Goal: Task Accomplishment & Management: Manage account settings

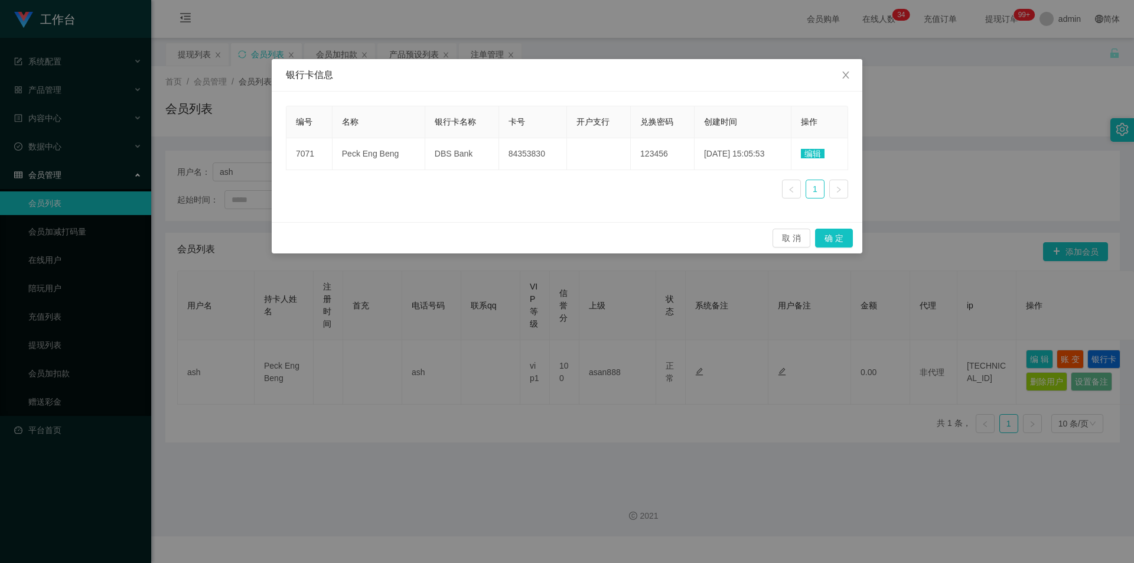
click at [236, 140] on div "银行卡信息 编号 名称 银行卡名称 卡号 开户支行 兑换密码 创建时间 操作 7071 Peck Eng Beng DBS Bank 84353830 123…" at bounding box center [567, 281] width 1134 height 563
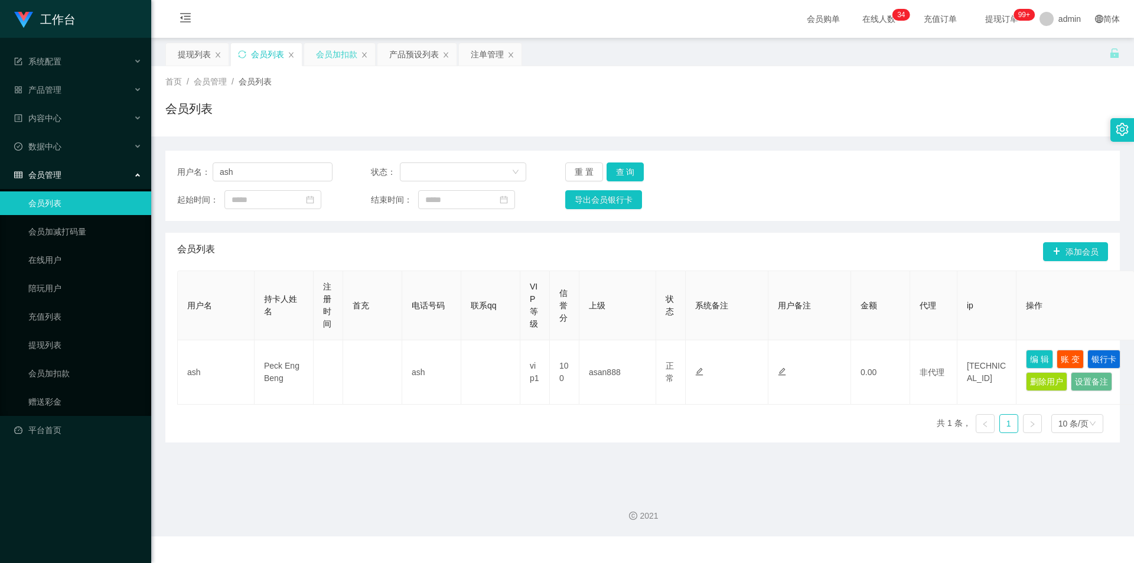
click at [325, 50] on div "会员加扣款" at bounding box center [336, 54] width 41 height 22
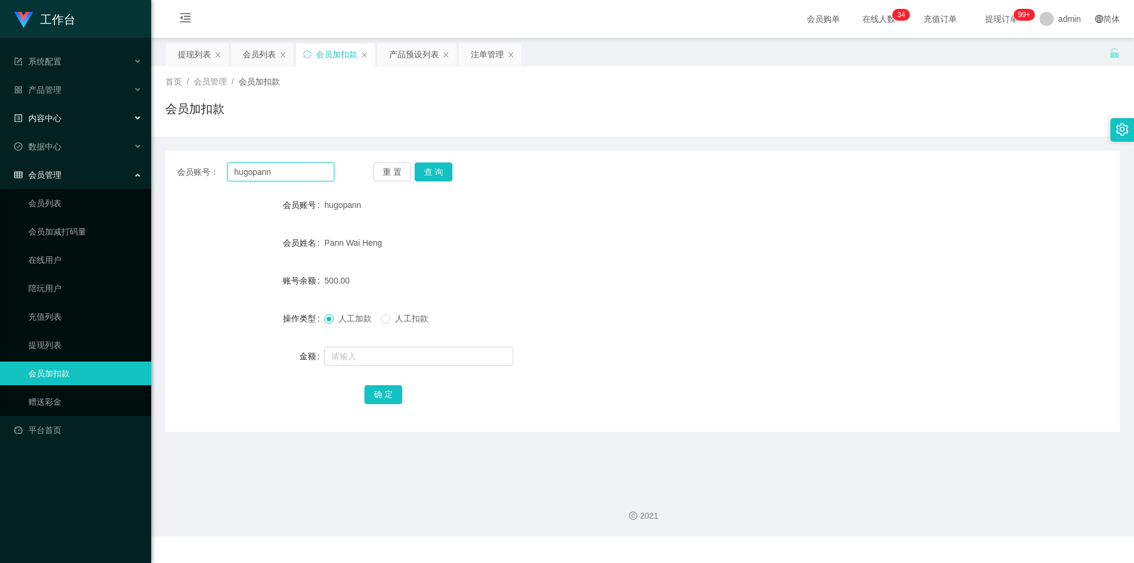
drag, startPoint x: 76, startPoint y: 157, endPoint x: 0, endPoint y: 128, distance: 81.3
click at [0, 128] on section "工作台 系统配置 系统配置列表 管理员列表 管理员分组 支付通道 产品管理 产品列表 产品预设列表 开奖记录 注单管理 即时注单 内容中心 站内信 公告列表 …" at bounding box center [567, 268] width 1134 height 536
paste input "Nora1900"
type input "Nora1900"
click at [429, 168] on button "查 询" at bounding box center [434, 171] width 38 height 19
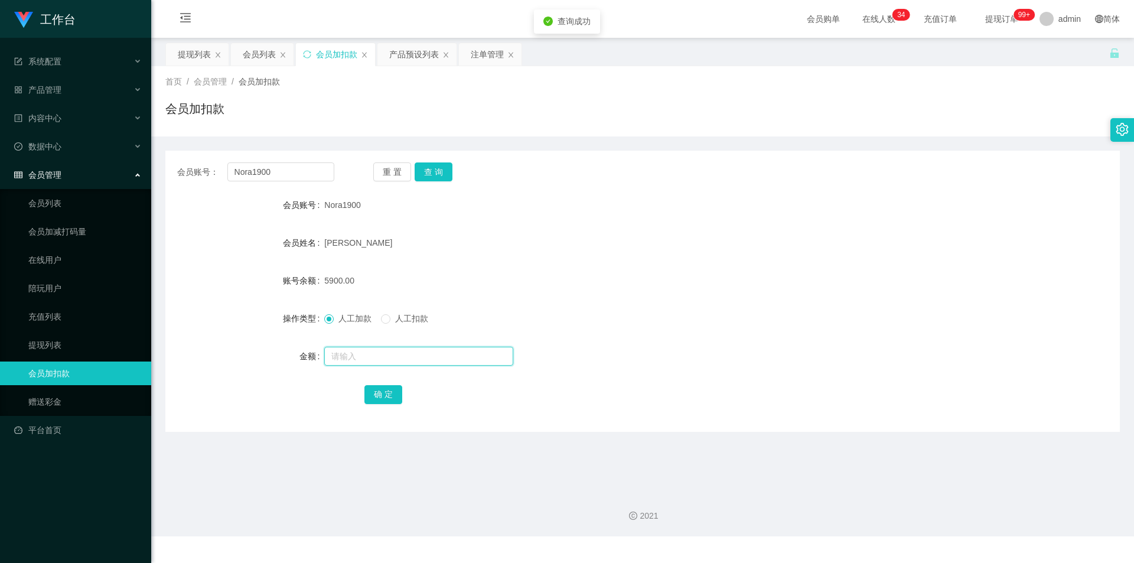
click at [370, 356] on input "text" at bounding box center [418, 356] width 189 height 19
type input "8000"
click at [387, 396] on button "确 定" at bounding box center [383, 394] width 38 height 19
drag, startPoint x: 686, startPoint y: 308, endPoint x: 702, endPoint y: 296, distance: 20.2
click at [702, 296] on form "会员账号 Nora1900 会员姓名 [PERSON_NAME] 账号余额 13900.00 操作类型 人工加款 人工扣款 金额 确 定" at bounding box center [642, 299] width 955 height 213
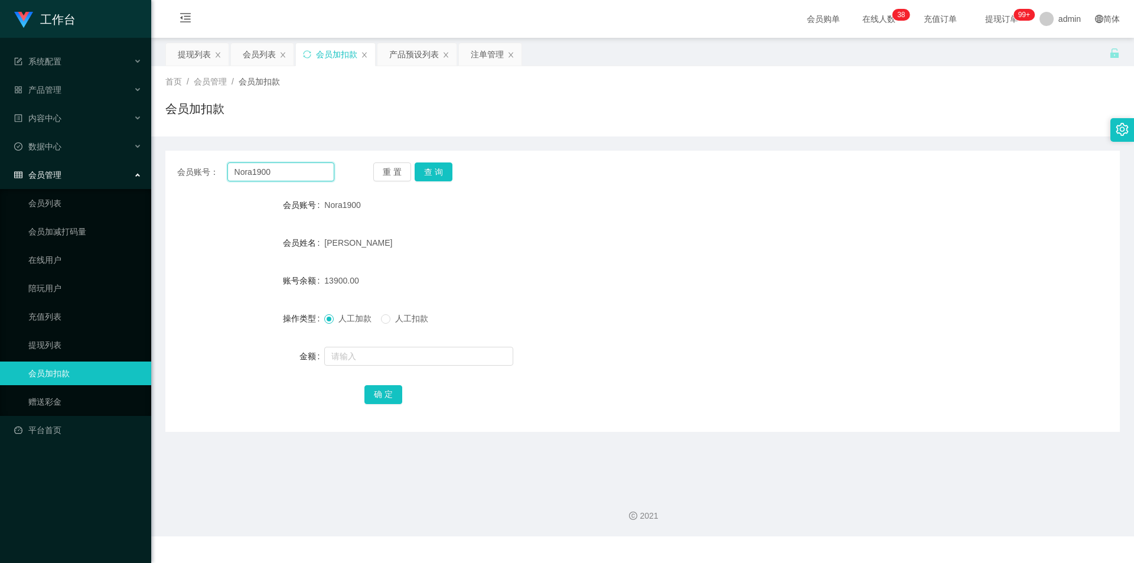
click at [292, 167] on input "Nora1900" at bounding box center [280, 171] width 107 height 19
drag, startPoint x: 276, startPoint y: 168, endPoint x: 15, endPoint y: 162, distance: 261.8
click at [0, 158] on section "工作台 系统配置 系统配置列表 管理员列表 管理员分组 支付通道 产品管理 产品列表 产品预设列表 开奖记录 注单管理 即时注单 内容中心 站内信 公告列表 …" at bounding box center [567, 268] width 1134 height 536
paste input "18063387705"
type input "18063387705"
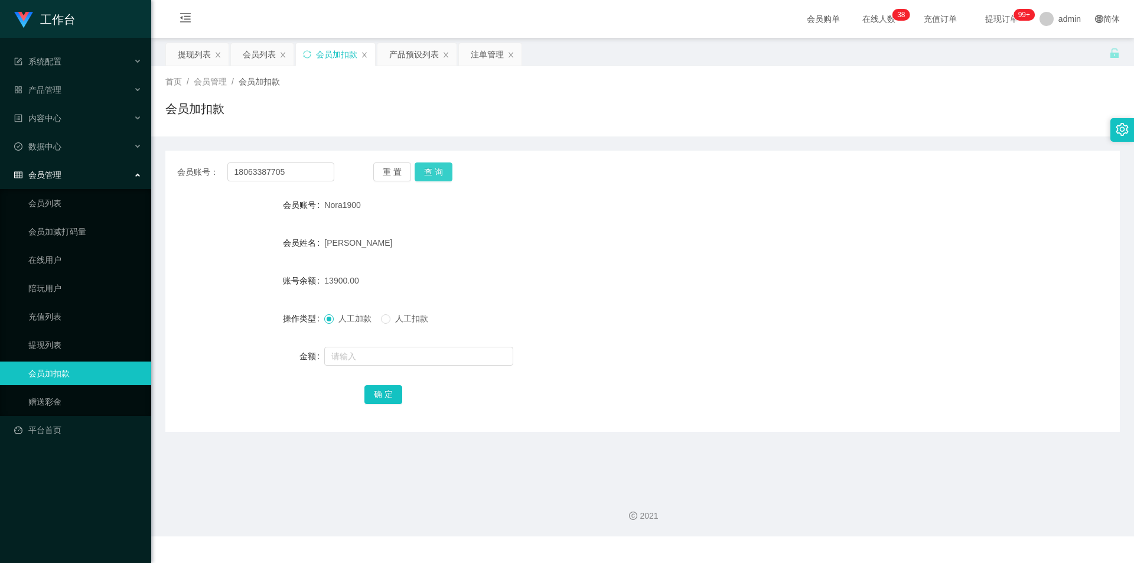
click at [430, 170] on button "查 询" at bounding box center [434, 171] width 38 height 19
click at [336, 356] on input "text" at bounding box center [418, 356] width 189 height 19
type input "100"
click at [369, 396] on button "确 定" at bounding box center [383, 394] width 38 height 19
click at [731, 262] on form "会员账号 18063387705 会员姓名 账号余额 100.00 操作类型 人工加款 人工扣款 金额 确 定" at bounding box center [642, 299] width 955 height 213
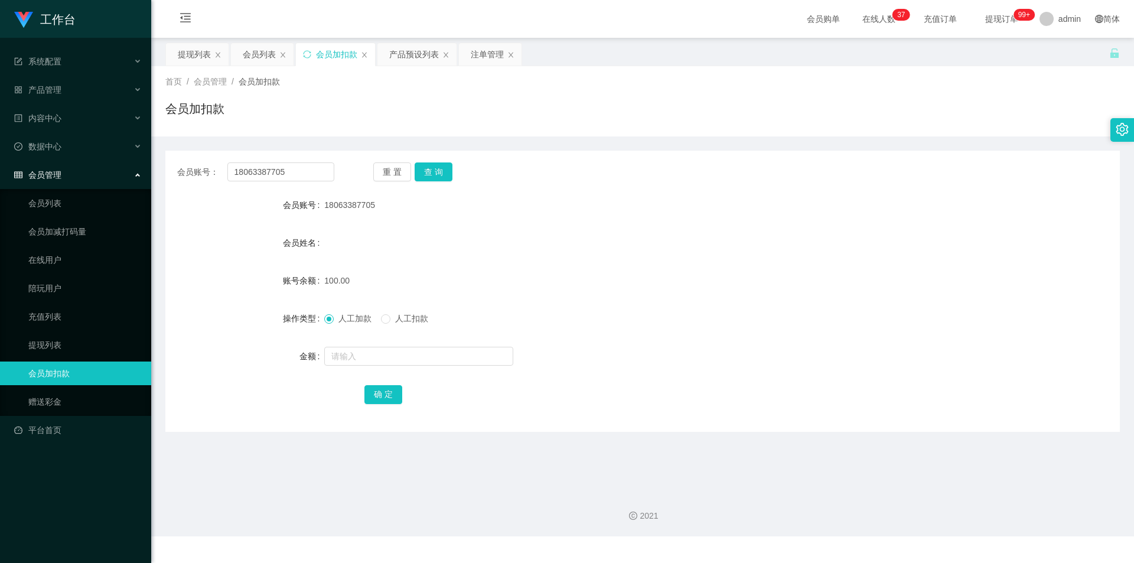
click at [448, 308] on div "人工加款 人工扣款" at bounding box center [602, 319] width 557 height 24
click at [311, 56] on div "会员加扣款" at bounding box center [335, 54] width 79 height 22
click at [290, 48] on div "会员列表" at bounding box center [262, 54] width 63 height 22
drag, startPoint x: 315, startPoint y: 51, endPoint x: 306, endPoint y: 56, distance: 10.6
click at [315, 53] on div "会员加扣款" at bounding box center [335, 54] width 79 height 22
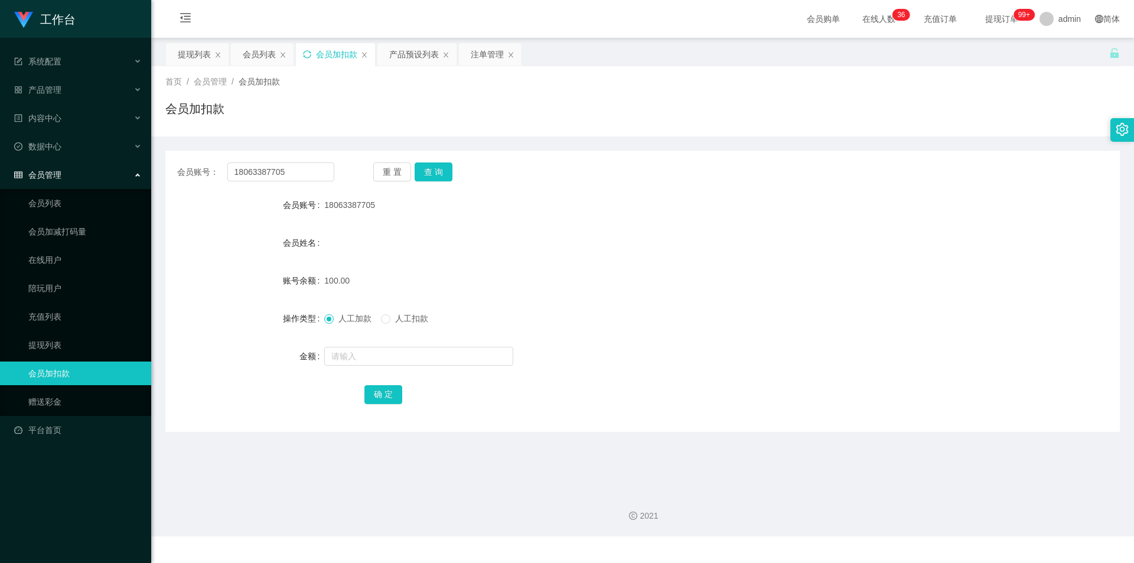
click at [306, 56] on icon "图标: sync" at bounding box center [307, 54] width 8 height 8
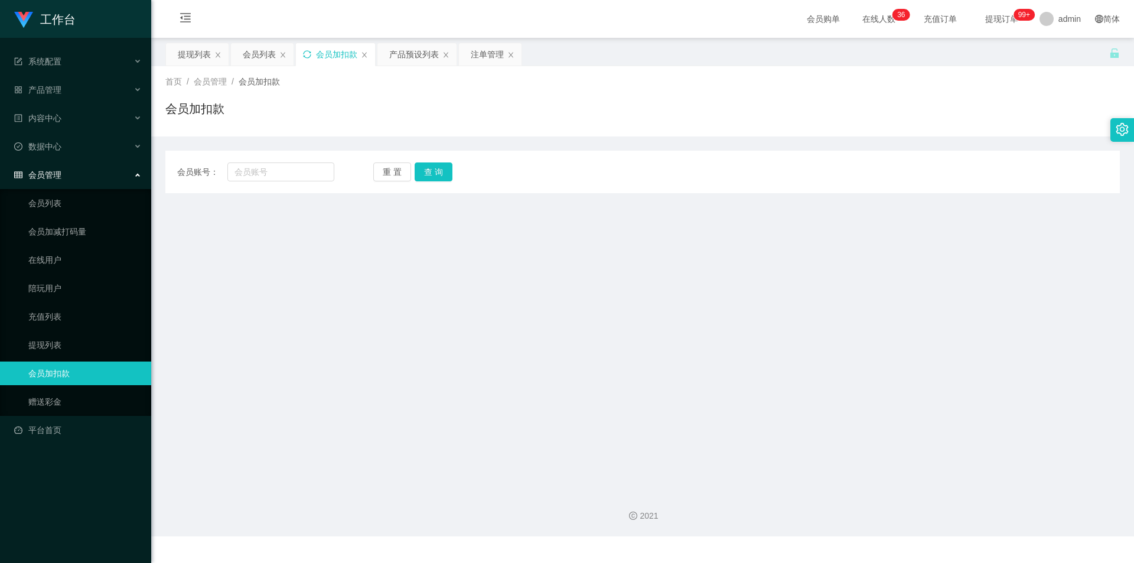
click at [725, 142] on div "会员账号： 重 置 查 询 会员账号 会员姓名 账号余额 操作类型 人工加款 人工扣款 金额 确 定" at bounding box center [642, 164] width 955 height 57
click at [336, 238] on main "关闭左侧 关闭右侧 关闭其它 刷新页面 提现列表 会员列表 会员加扣款 产品预设列表 注单管理 首页 / 会员管理 / 会员加扣款 / 会员加扣款 会员账号：…" at bounding box center [642, 260] width 983 height 444
click at [370, 106] on div "会员加扣款" at bounding box center [642, 113] width 955 height 27
click at [277, 174] on input "text" at bounding box center [280, 171] width 107 height 19
paste input "数据单期间，商家无法结算，请完成数据后凭到账截图录入系统后统一结算 💰 当前未结算累计薪资：S$ 8 * 13"
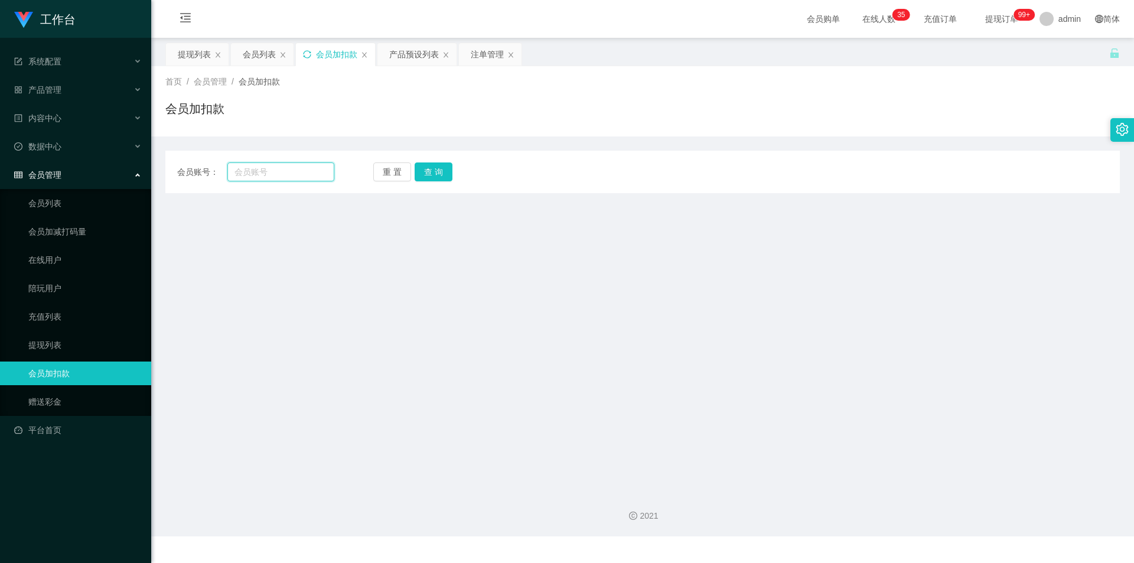
type input "数据单期间，商家无法结算，请完成数据后凭到账截图录入系统后统一结算 💰 当前未结算累计薪资：S$ 8 * 13"
drag, startPoint x: 325, startPoint y: 173, endPoint x: 0, endPoint y: 50, distance: 347.9
click at [0, 50] on section "工作台 系统配置 系统配置列表 管理员列表 管理员分组 支付通道 产品管理 产品列表 产品预设列表 开奖记录 注单管理 即时注单 内容中心 站内信 公告列表 …" at bounding box center [567, 268] width 1134 height 536
drag, startPoint x: 699, startPoint y: 131, endPoint x: 1134, endPoint y: 53, distance: 441.7
click at [705, 131] on div "首页 / 会员管理 / 会员加扣款 / 会员加扣款" at bounding box center [642, 101] width 983 height 70
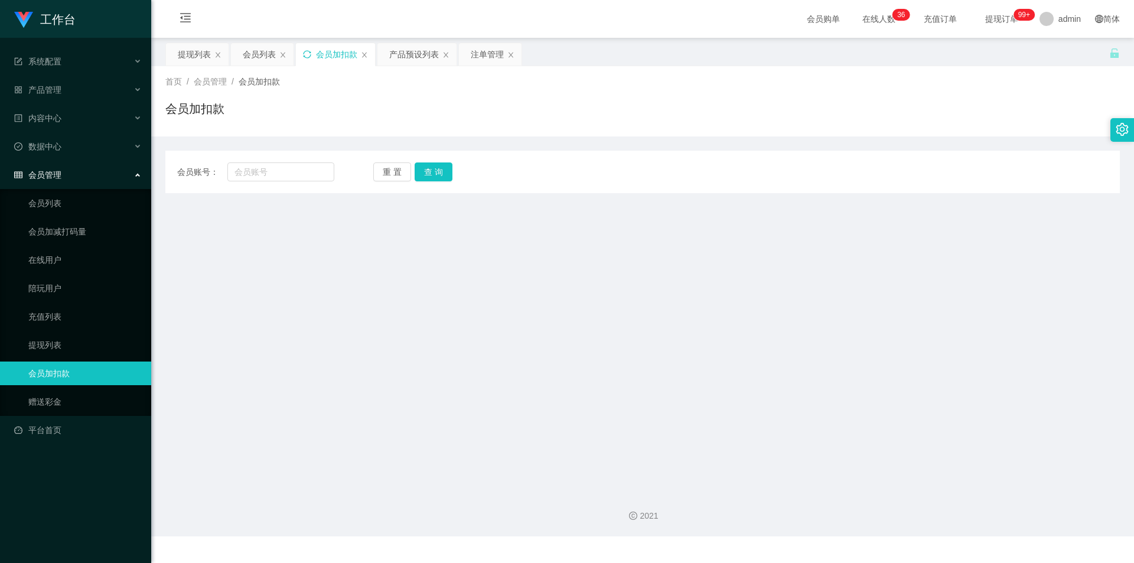
click at [349, 57] on div "会员加扣款" at bounding box center [336, 54] width 41 height 22
click at [283, 181] on div "会员账号： 重 置 查 询 会员账号 会员姓名 账号余额 操作类型 人工加款 人工扣款 金额 确 定" at bounding box center [642, 172] width 955 height 43
click at [283, 175] on input "text" at bounding box center [280, 171] width 107 height 19
paste input "Magnusbane"
type input "Magnusbane"
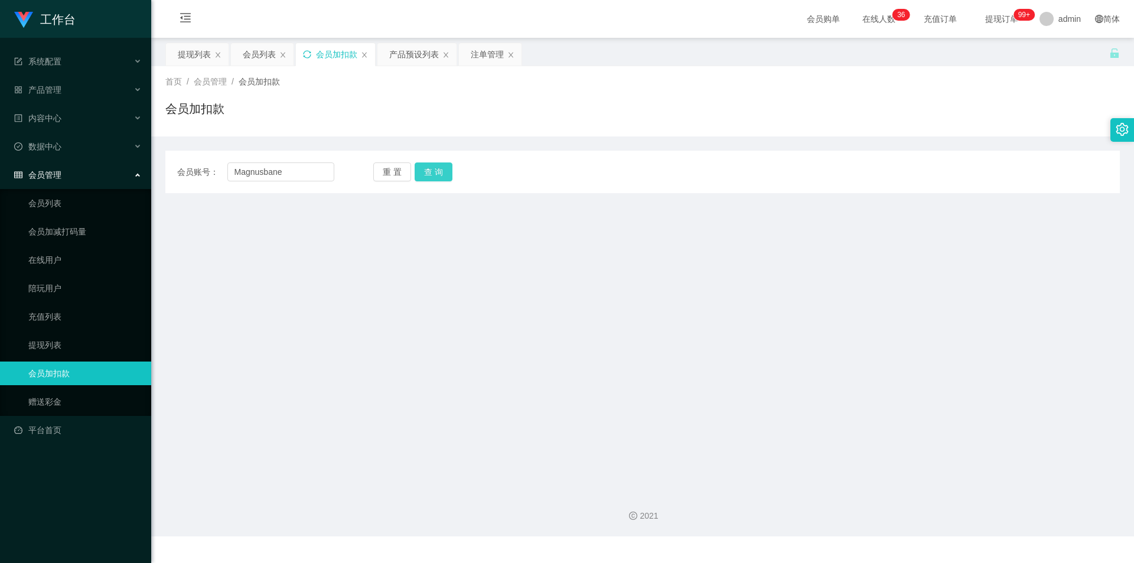
click at [436, 174] on button "查 询" at bounding box center [434, 171] width 38 height 19
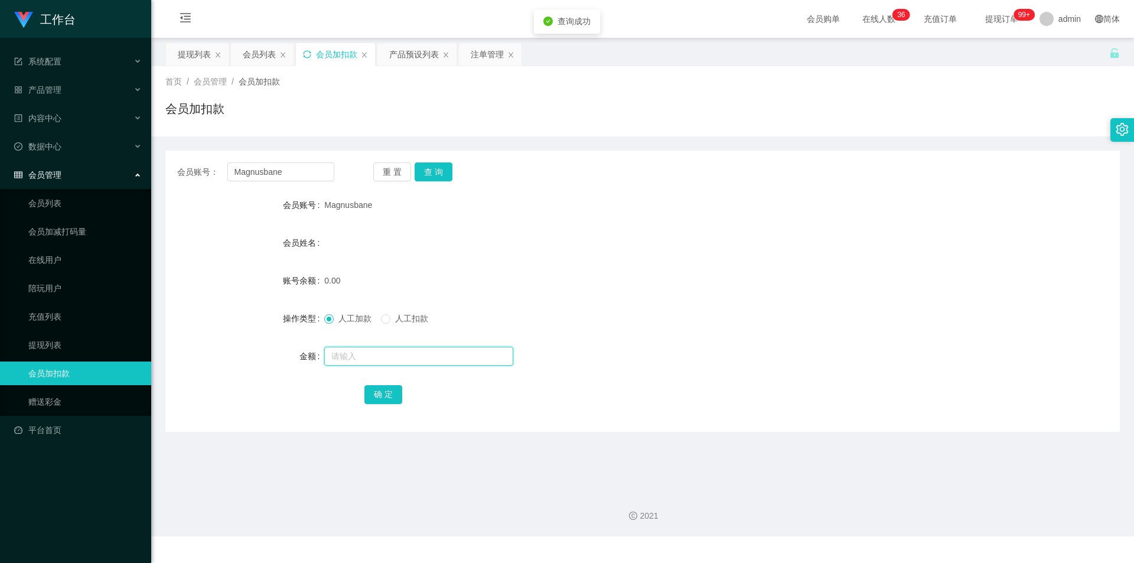
click at [340, 356] on input "text" at bounding box center [418, 356] width 189 height 19
type input "100"
click at [386, 392] on button "确 定" at bounding box center [383, 394] width 38 height 19
click at [678, 299] on form "会员账号 Magnusbane 会员姓名 账号余额 100.00 操作类型 人工加款 人工扣款 金额 确 定" at bounding box center [642, 299] width 955 height 213
click at [398, 54] on div "产品预设列表" at bounding box center [414, 54] width 50 height 22
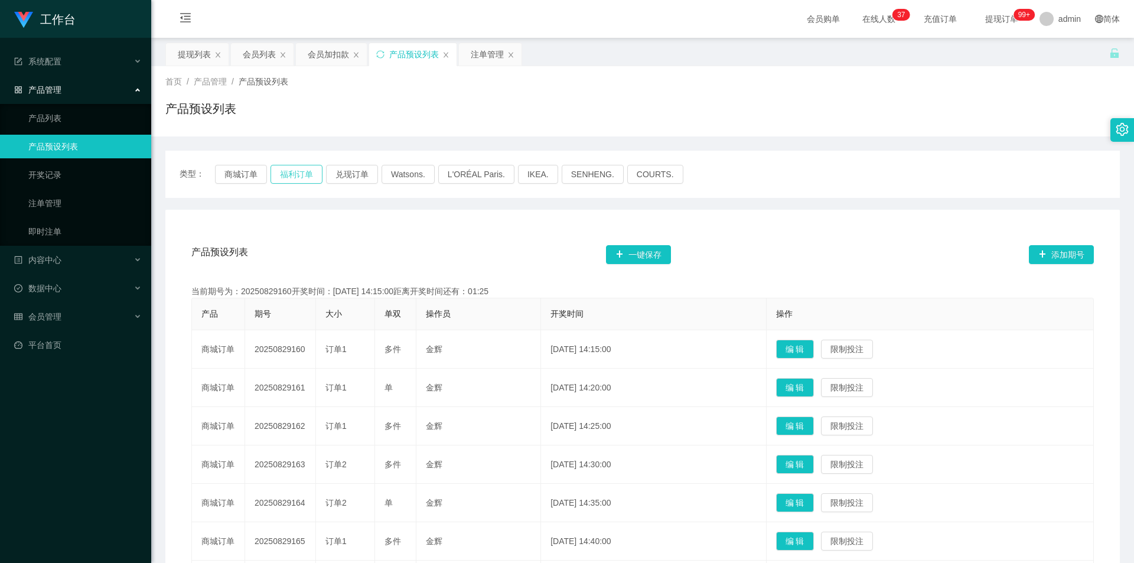
click at [295, 175] on button "福利订单" at bounding box center [297, 174] width 52 height 19
click at [535, 229] on div "产品预设列表 一键保存 添加期号 当前期号为：20250829160开奖时间：[DATE] 14:15:00距离开奖时间还有： 产品 期号 大小 单双 操作员…" at bounding box center [642, 488] width 955 height 556
click at [796, 114] on div "产品预设列表" at bounding box center [642, 113] width 955 height 27
click at [803, 107] on div "产品预设列表" at bounding box center [642, 113] width 955 height 27
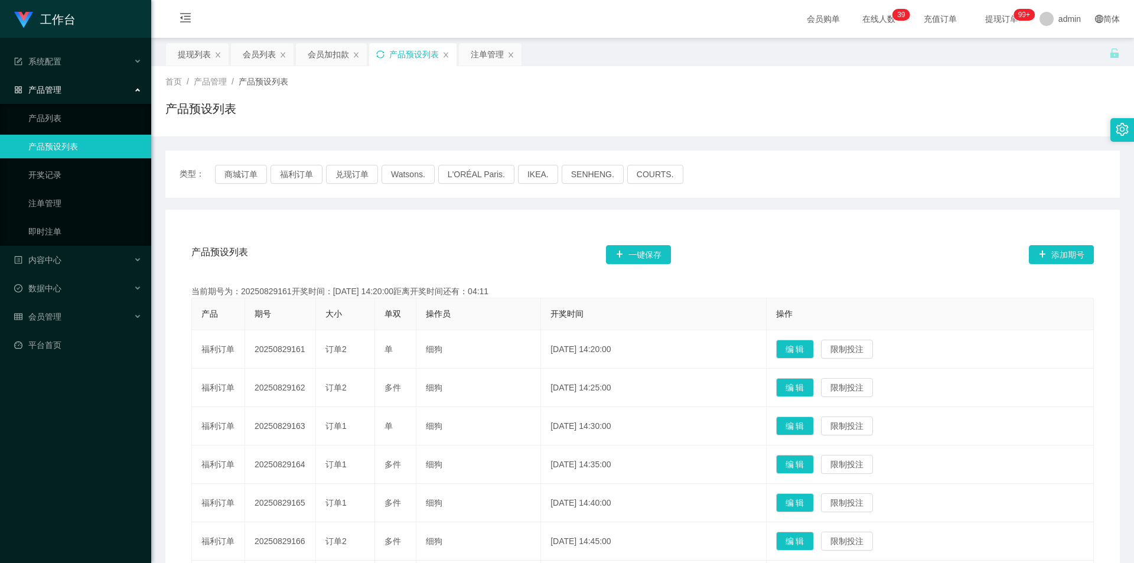
click at [379, 55] on icon "图标: sync" at bounding box center [380, 54] width 8 height 8
click at [299, 176] on button "福利订单" at bounding box center [297, 174] width 52 height 19
click at [643, 125] on div "产品预设列表" at bounding box center [642, 113] width 955 height 27
click at [709, 108] on div "产品预设列表" at bounding box center [642, 113] width 955 height 27
click at [477, 56] on div "注单管理" at bounding box center [487, 54] width 33 height 22
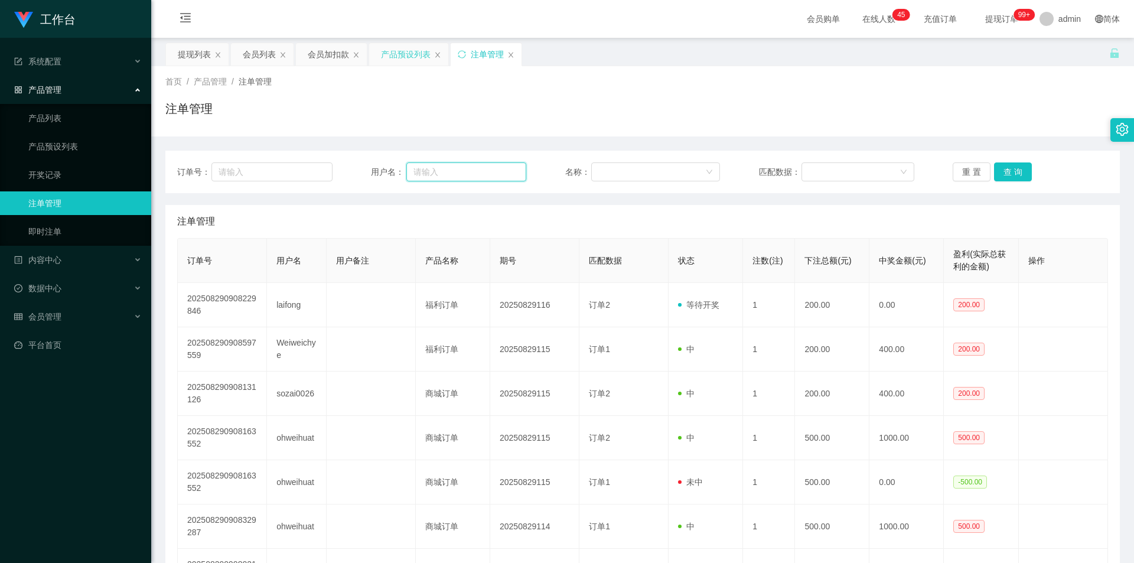
click at [434, 171] on input "text" at bounding box center [466, 171] width 120 height 19
paste input "18063387705"
type input "18063387705"
click at [1002, 175] on button "查 询" at bounding box center [1013, 171] width 38 height 19
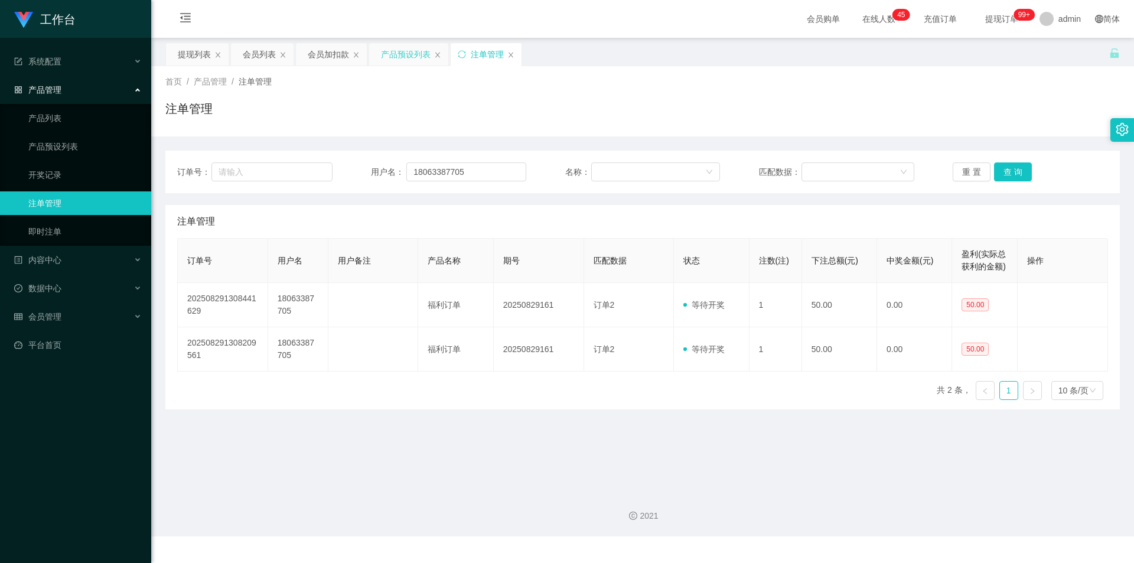
drag, startPoint x: 187, startPoint y: 54, endPoint x: 542, endPoint y: 63, distance: 355.7
click at [542, 63] on div "提现列表 会员列表 会员加扣款 产品预设列表 注单管理" at bounding box center [637, 63] width 944 height 41
click at [1014, 168] on button "查 询" at bounding box center [1013, 171] width 38 height 19
click at [852, 104] on div "注单管理" at bounding box center [642, 113] width 955 height 27
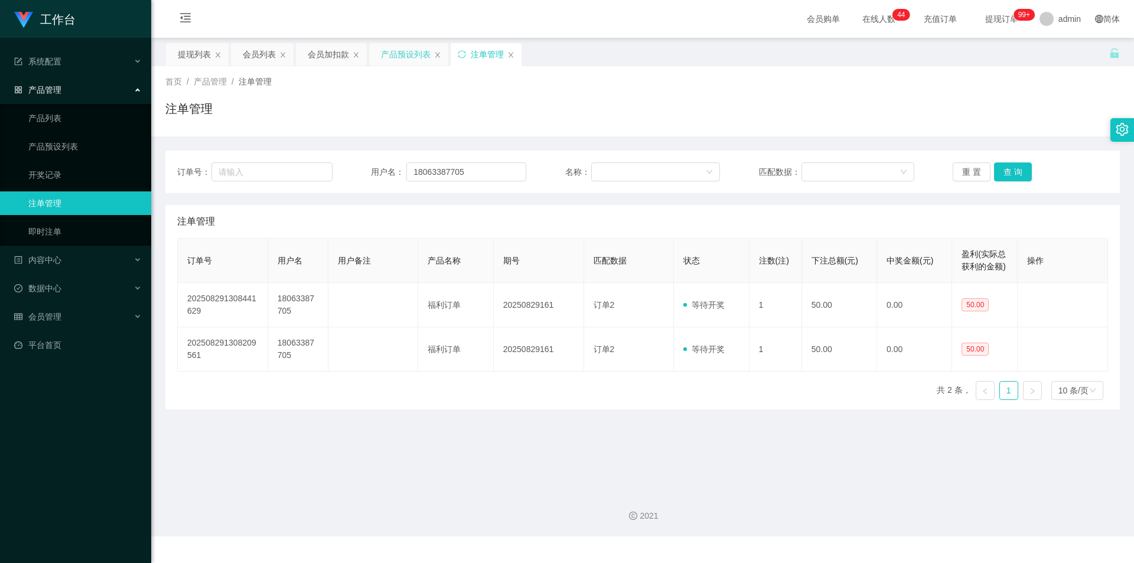
click at [702, 93] on div "首页 / 产品管理 / 注单管理 / 注单管理" at bounding box center [642, 101] width 955 height 51
drag, startPoint x: 317, startPoint y: 62, endPoint x: 317, endPoint y: 74, distance: 12.4
click at [317, 62] on div "会员加扣款" at bounding box center [328, 54] width 41 height 22
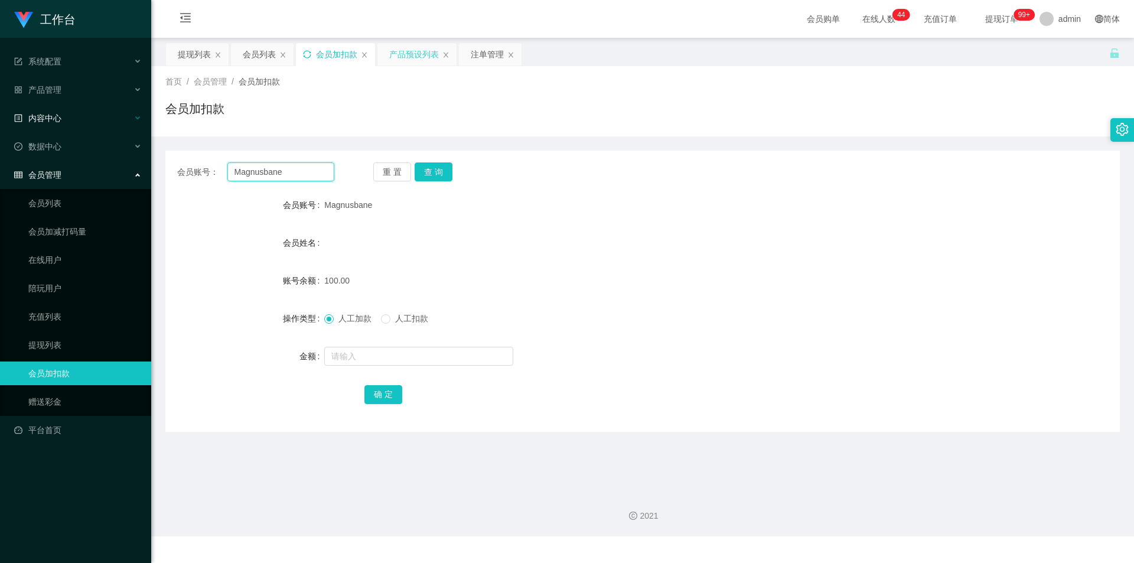
click at [0, 120] on section "工作台 系统配置 系统配置列表 管理员列表 管理员分组 支付通道 产品管理 产品列表 产品预设列表 开奖记录 注单管理 即时注单 内容中心 站内信 公告列表 …" at bounding box center [567, 268] width 1134 height 536
paste input "18063387705"
click at [422, 174] on button "查 询" at bounding box center [434, 171] width 38 height 19
click at [715, 210] on div "18063387705" at bounding box center [602, 205] width 557 height 24
click at [894, 112] on div "会员加扣款" at bounding box center [642, 113] width 955 height 27
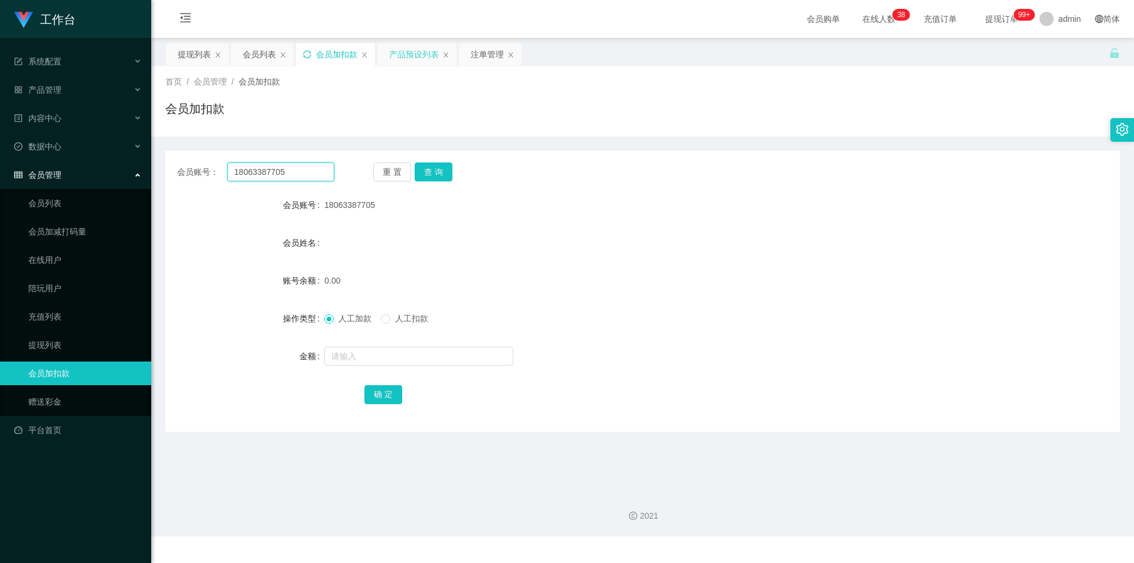
drag, startPoint x: 294, startPoint y: 175, endPoint x: 0, endPoint y: 162, distance: 294.5
click at [0, 162] on section "工作台 系统配置 系统配置列表 管理员列表 管理员分组 支付通道 产品管理 产品列表 产品预设列表 开奖记录 注单管理 即时注单 内容中心 站内信 公告列表 …" at bounding box center [567, 268] width 1134 height 536
paste input "Magnusbane"
type input "Magnusbane"
click at [431, 168] on button "查 询" at bounding box center [434, 171] width 38 height 19
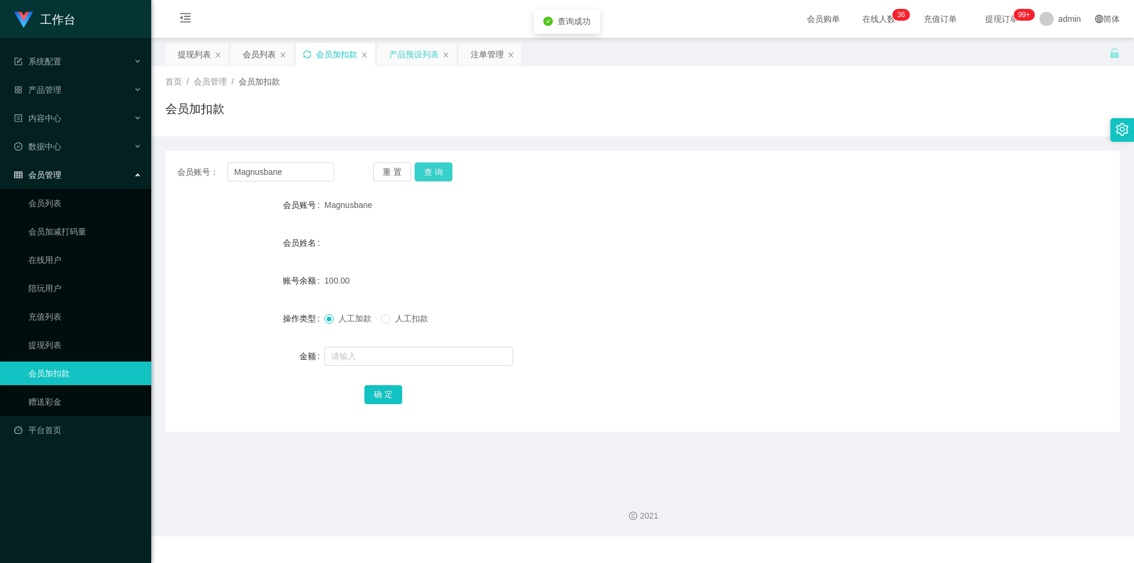
click at [431, 168] on button "查 询" at bounding box center [434, 171] width 38 height 19
drag, startPoint x: 769, startPoint y: 222, endPoint x: 834, endPoint y: 176, distance: 79.7
click at [771, 222] on form "会员账号 Magnusbane 会员姓名 账号余额 100.00 操作类型 人工加款 人工扣款 金额 确 定" at bounding box center [642, 299] width 955 height 213
drag, startPoint x: 920, startPoint y: 117, endPoint x: 933, endPoint y: 106, distance: 16.8
click at [920, 117] on div "会员加扣款" at bounding box center [642, 113] width 955 height 27
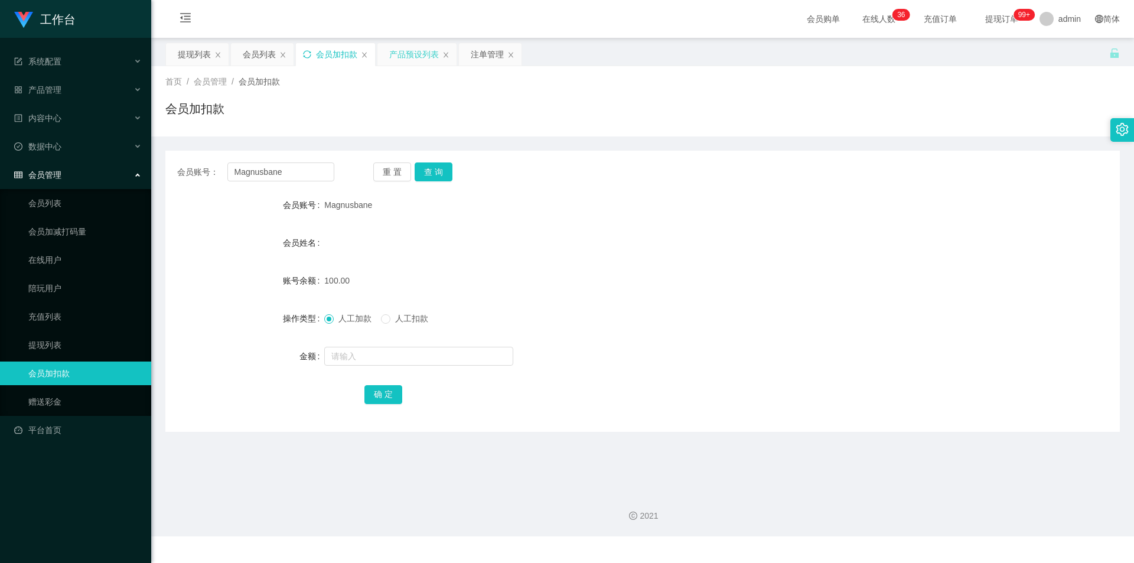
click at [390, 46] on div "产品预设列表" at bounding box center [414, 54] width 50 height 22
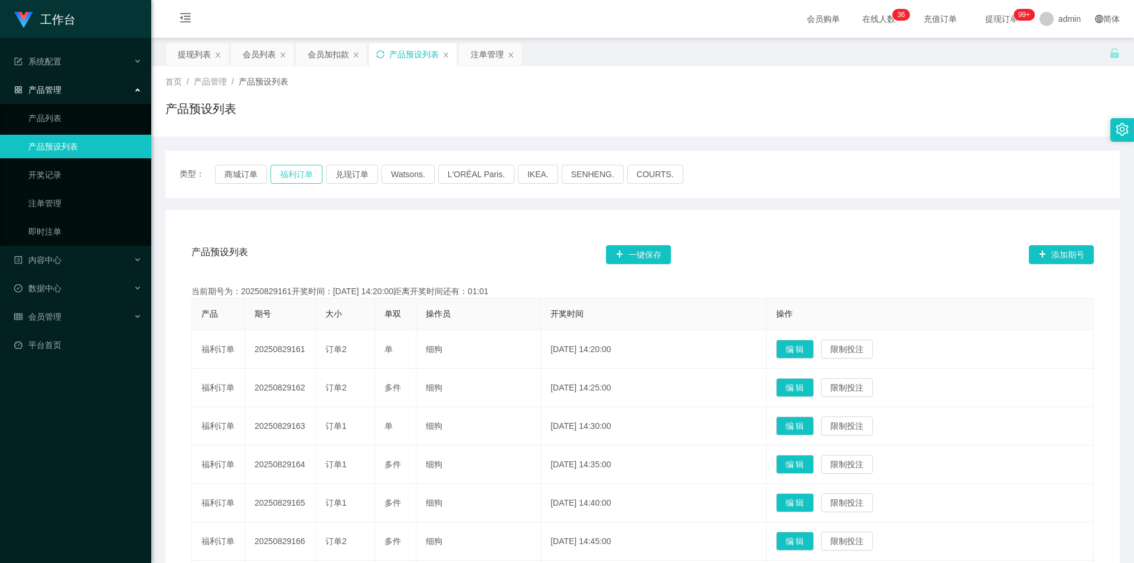
click at [281, 172] on button "福利订单" at bounding box center [297, 174] width 52 height 19
click at [690, 134] on div "首页 / 产品管理 / 产品预设列表 / 产品预设列表" at bounding box center [642, 101] width 983 height 70
click at [718, 132] on div "首页 / 产品管理 / 产品预设列表 / 产品预设列表" at bounding box center [642, 101] width 983 height 70
click at [784, 145] on div "类型： 商城订单 福利订单 兑现订单 Watsons. L'ORÉAL Paris. IKEA. [GEOGRAPHIC_DATA]. COURTS. 产品预…" at bounding box center [642, 451] width 955 height 630
click at [781, 144] on div "类型： 商城订单 福利订单 兑现订单 Watsons. L'ORÉAL Paris. IKEA. [GEOGRAPHIC_DATA]. COURTS. 产品预…" at bounding box center [642, 451] width 955 height 630
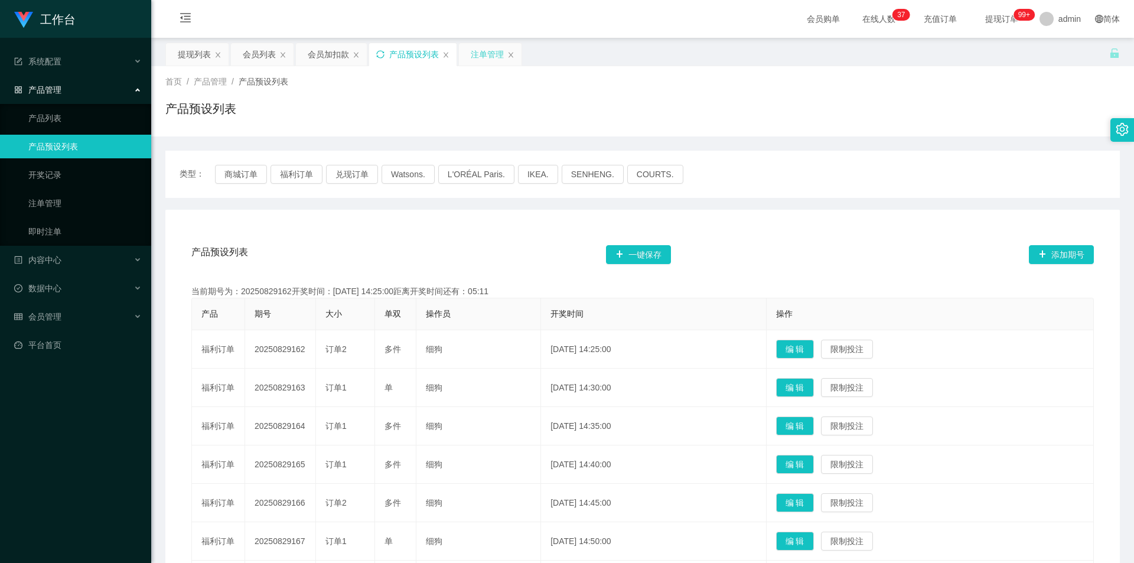
click at [477, 54] on div "注单管理" at bounding box center [487, 54] width 33 height 22
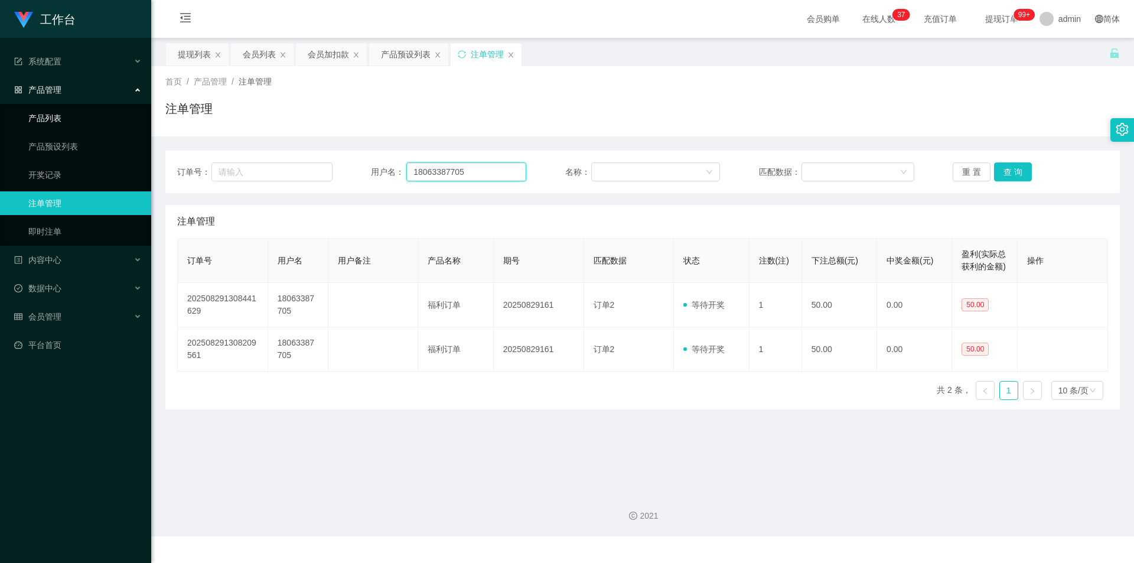
drag, startPoint x: 468, startPoint y: 172, endPoint x: 96, endPoint y: 126, distance: 374.9
click at [97, 126] on section "工作台 系统配置 系统配置列表 管理员列表 管理员分组 支付通道 产品管理 产品列表 产品预设列表 开奖记录 注单管理 即时注单 内容中心 站内信 公告列表 …" at bounding box center [567, 268] width 1134 height 536
click at [998, 170] on button "查 询" at bounding box center [1013, 171] width 38 height 19
click at [907, 140] on div "订单号： 用户名： 18063387705 名称： 匹配数据： 重 置 查 询 注单管理 订单号 用户名 用户备注 产品名称 期号 匹配数据 状态 注数(注)…" at bounding box center [642, 272] width 955 height 273
click at [317, 56] on div "会员加扣款" at bounding box center [328, 54] width 41 height 22
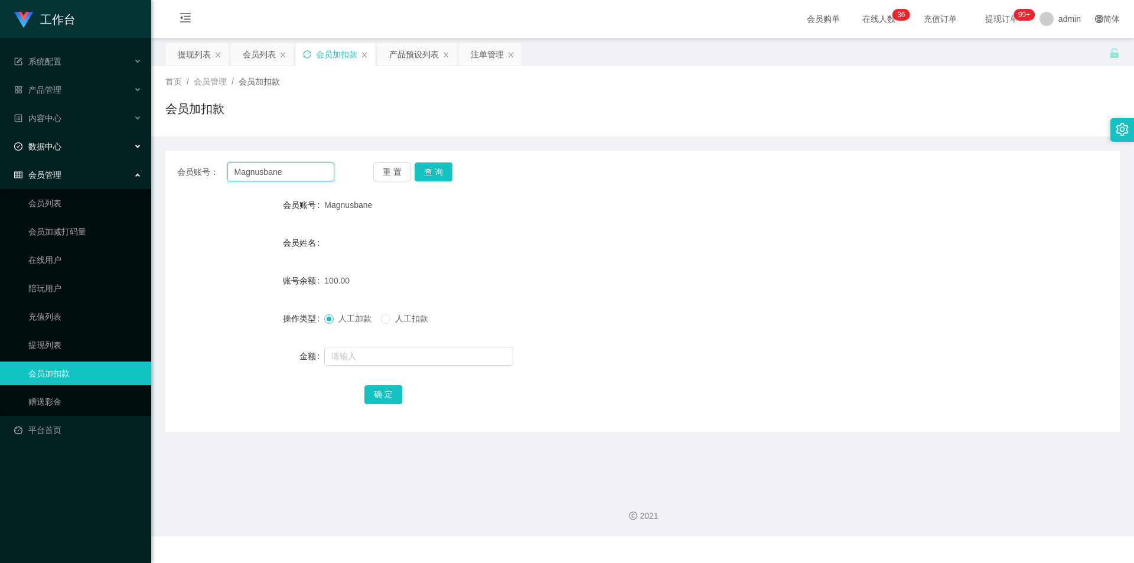
drag, startPoint x: 297, startPoint y: 180, endPoint x: 0, endPoint y: 156, distance: 298.0
click at [0, 156] on section "工作台 系统配置 系统配置列表 管理员列表 管理员分组 支付通道 产品管理 产品列表 产品预设列表 开奖记录 注单管理 即时注单 内容中心 站内信 公告列表 …" at bounding box center [567, 268] width 1134 height 536
paste input "18063387705"
type input "18063387705"
click at [432, 177] on button "查 询" at bounding box center [434, 171] width 38 height 19
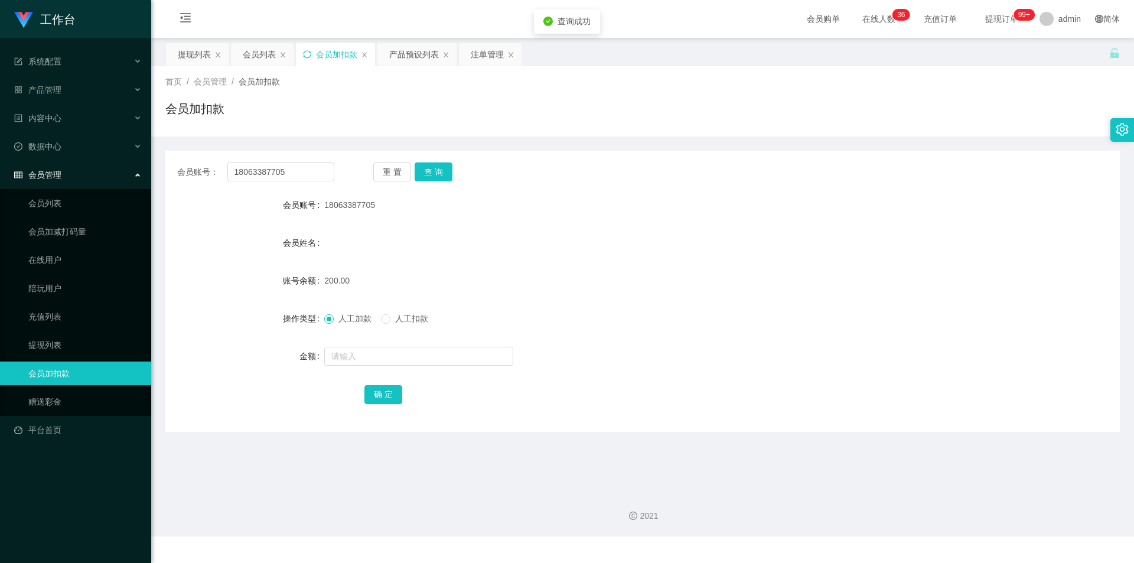
click at [392, 316] on span "人工扣款" at bounding box center [411, 318] width 43 height 9
click at [346, 348] on input "text" at bounding box center [418, 356] width 189 height 19
type input "50"
click at [379, 390] on button "确 定" at bounding box center [383, 394] width 38 height 19
click at [558, 298] on form "会员账号 18063387705 会员姓名 账号余额 200.00 操作类型 人工加款 人工扣款 金额 确 定" at bounding box center [642, 299] width 955 height 213
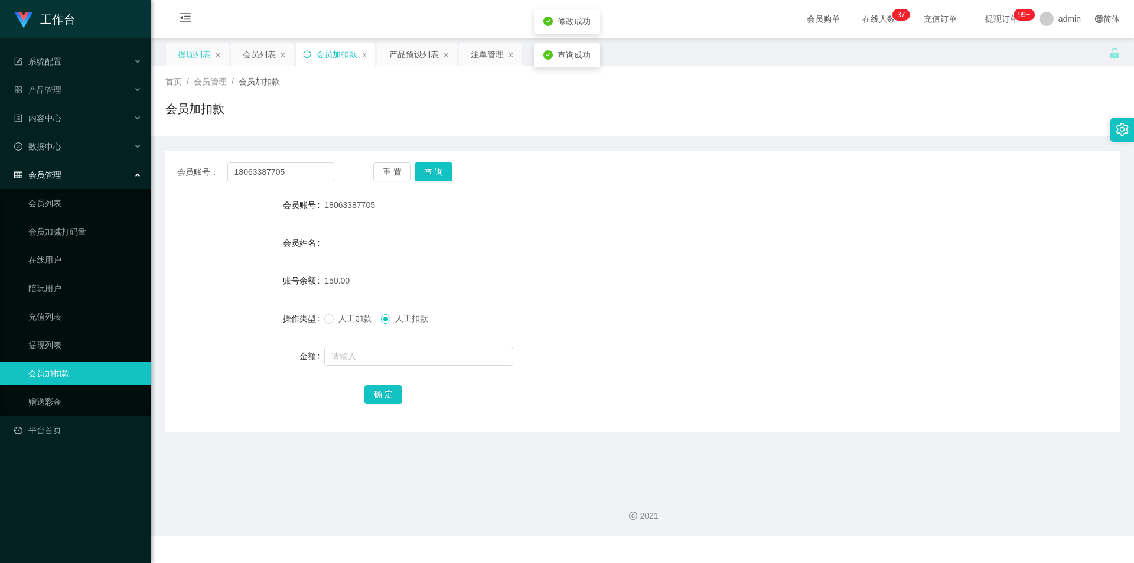
click at [188, 56] on div "提现列表" at bounding box center [194, 54] width 33 height 22
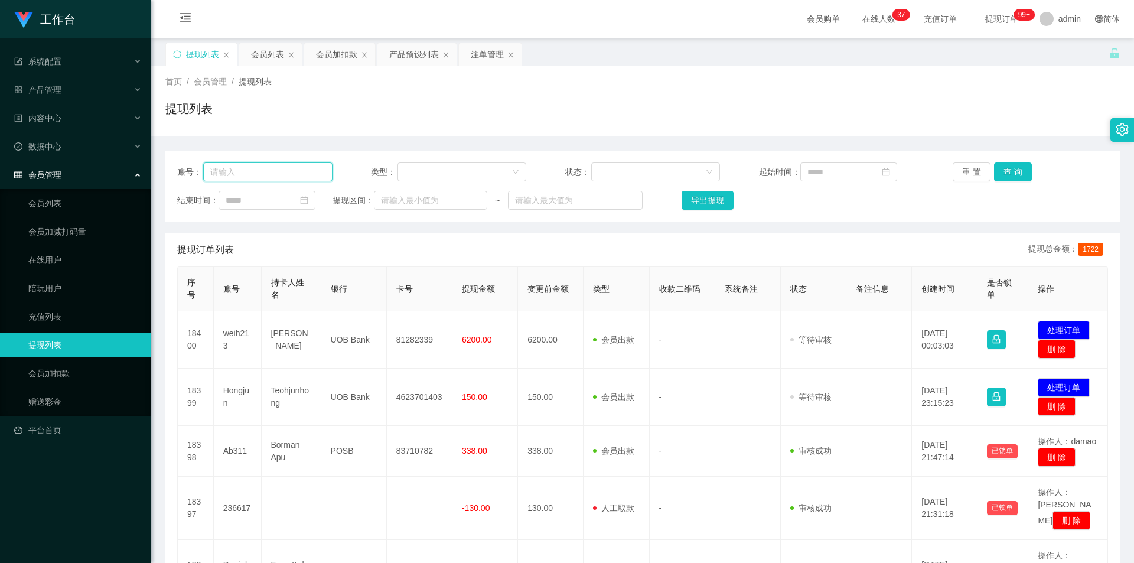
click at [258, 173] on input "text" at bounding box center [267, 171] width 129 height 19
paste input "18063387705"
type input "18063387705"
click at [998, 175] on button "查 询" at bounding box center [1013, 171] width 38 height 19
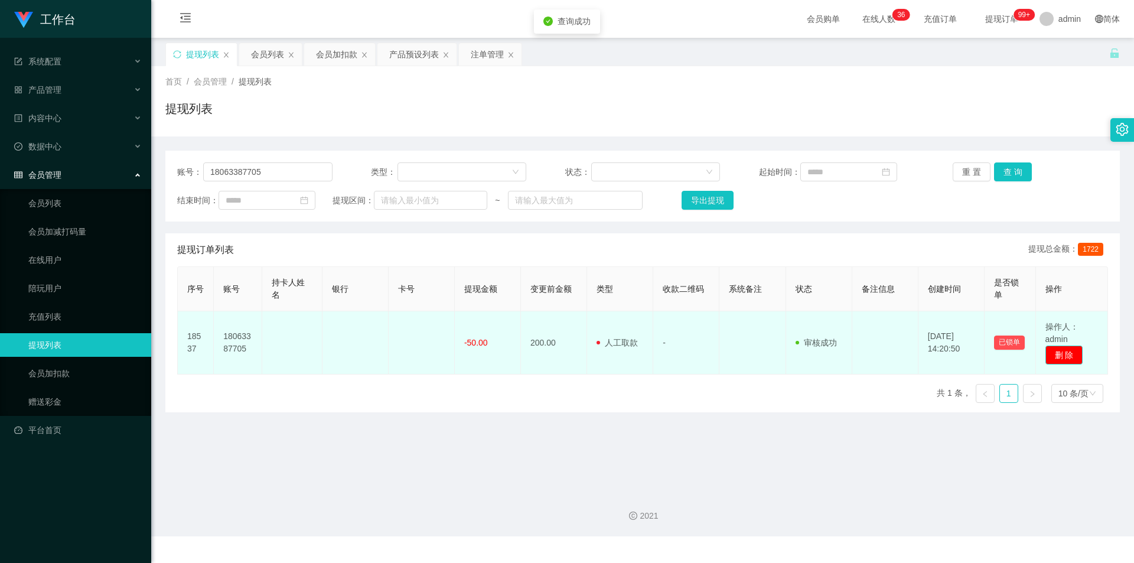
click at [1053, 349] on button "删 除" at bounding box center [1065, 355] width 38 height 19
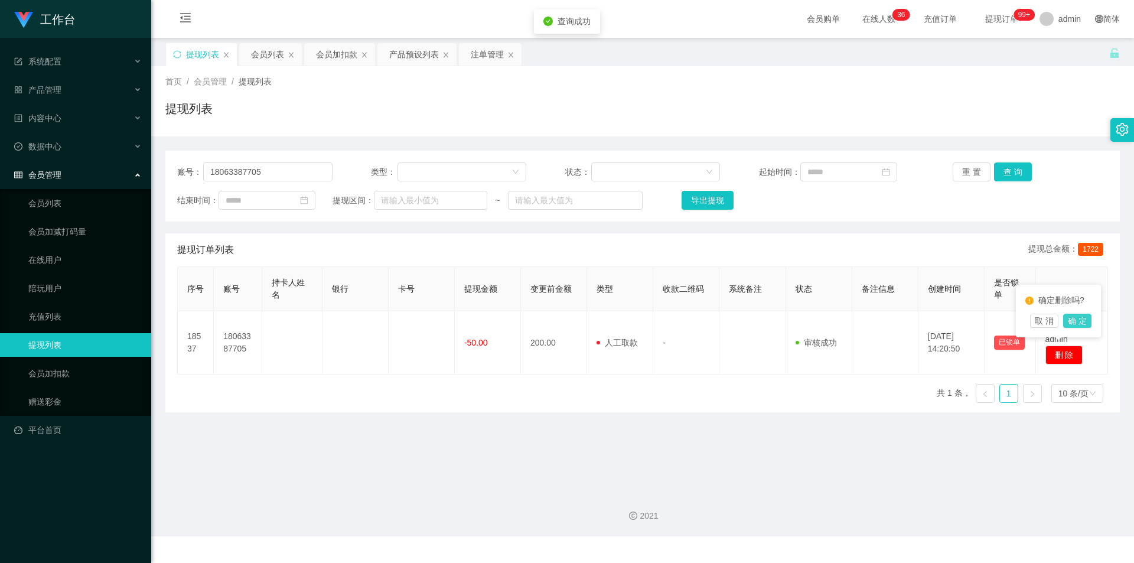
click at [1078, 321] on button "确 定" at bounding box center [1077, 321] width 28 height 14
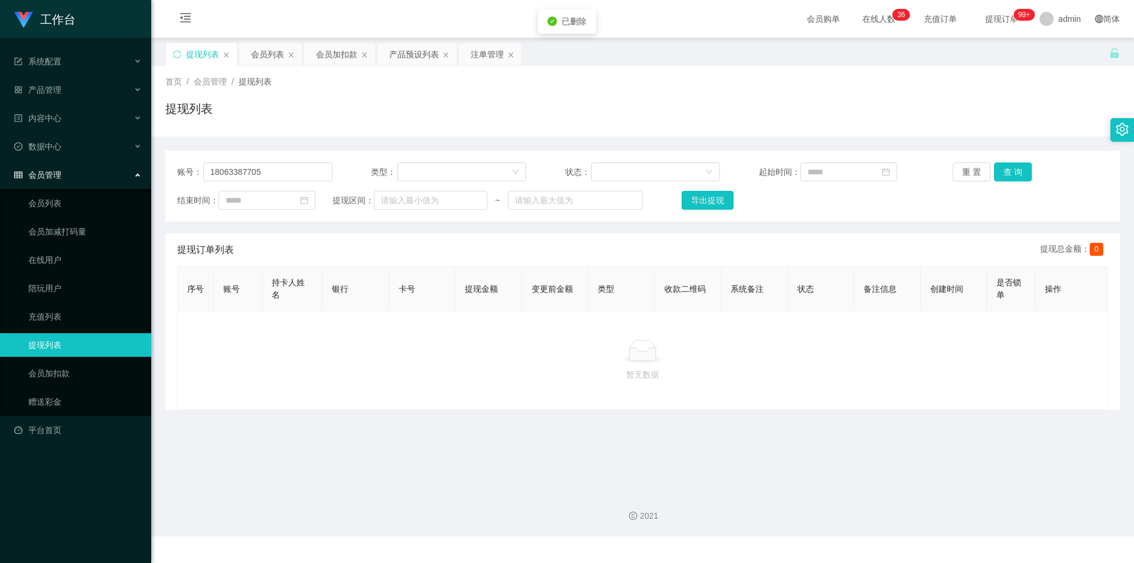
click at [909, 95] on div "首页 / 会员管理 / 提现列表 / 提现列表" at bounding box center [642, 101] width 955 height 51
click at [468, 55] on div "注单管理" at bounding box center [490, 54] width 63 height 22
click at [481, 60] on div "注单管理" at bounding box center [487, 54] width 33 height 22
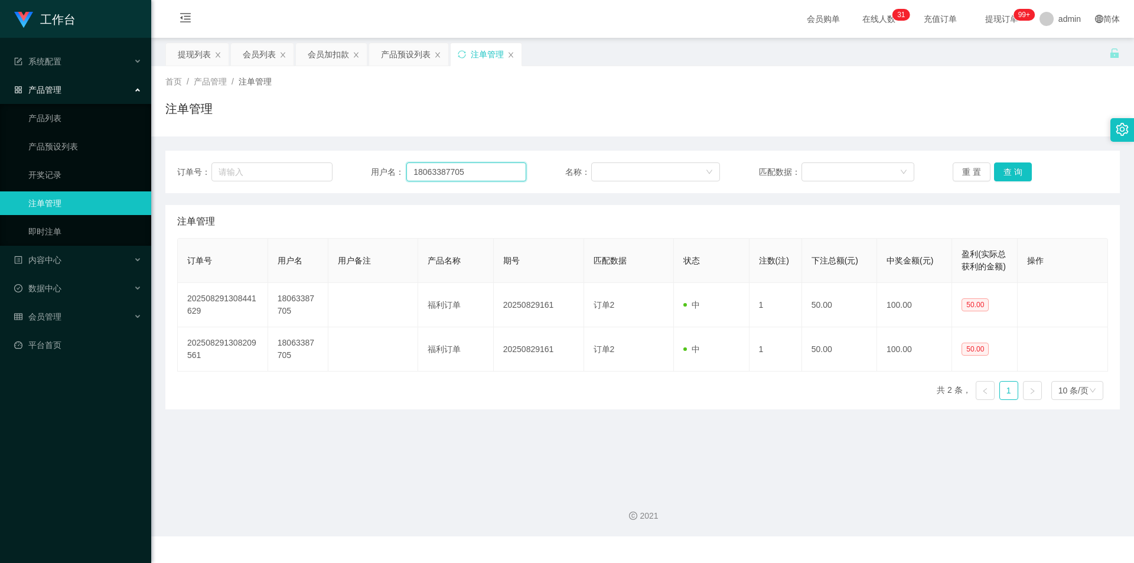
drag, startPoint x: 481, startPoint y: 168, endPoint x: 144, endPoint y: 162, distance: 337.9
click at [144, 162] on section "工作台 系统配置 系统配置列表 管理员列表 管理员分组 支付通道 产品管理 产品列表 产品预设列表 开奖记录 注单管理 即时注单 内容中心 站内信 公告列表 …" at bounding box center [567, 268] width 1134 height 536
paste input "Magnusbane"
type input "Magnusbane"
click at [1001, 171] on button "查 询" at bounding box center [1013, 171] width 38 height 19
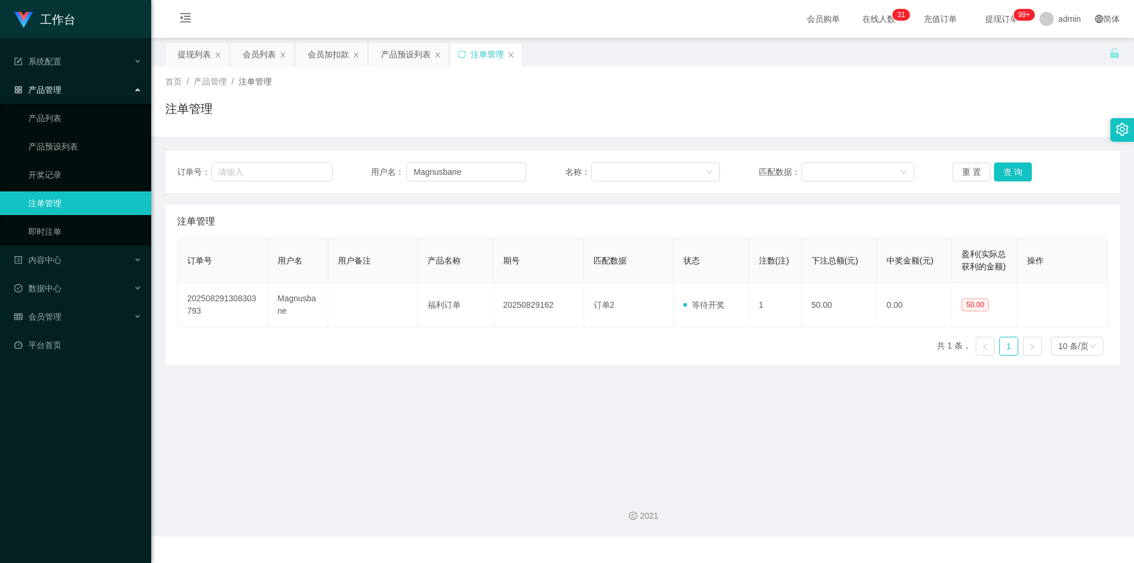
click at [944, 115] on div "注单管理" at bounding box center [642, 113] width 955 height 27
click at [669, 114] on div "注单管理" at bounding box center [642, 113] width 955 height 27
click at [412, 56] on div "产品预设列表" at bounding box center [406, 54] width 50 height 22
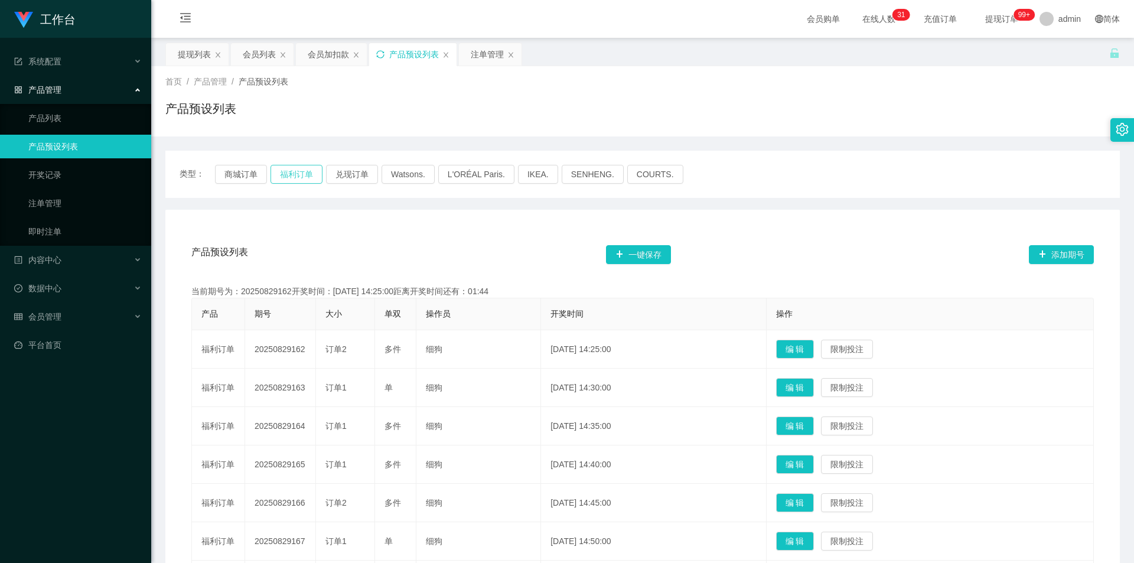
click at [301, 174] on button "福利订单" at bounding box center [297, 174] width 52 height 19
click at [694, 116] on div "产品预设列表" at bounding box center [642, 113] width 955 height 27
click at [833, 103] on div "产品预设列表" at bounding box center [642, 113] width 955 height 27
click at [483, 58] on div "注单管理" at bounding box center [487, 54] width 33 height 22
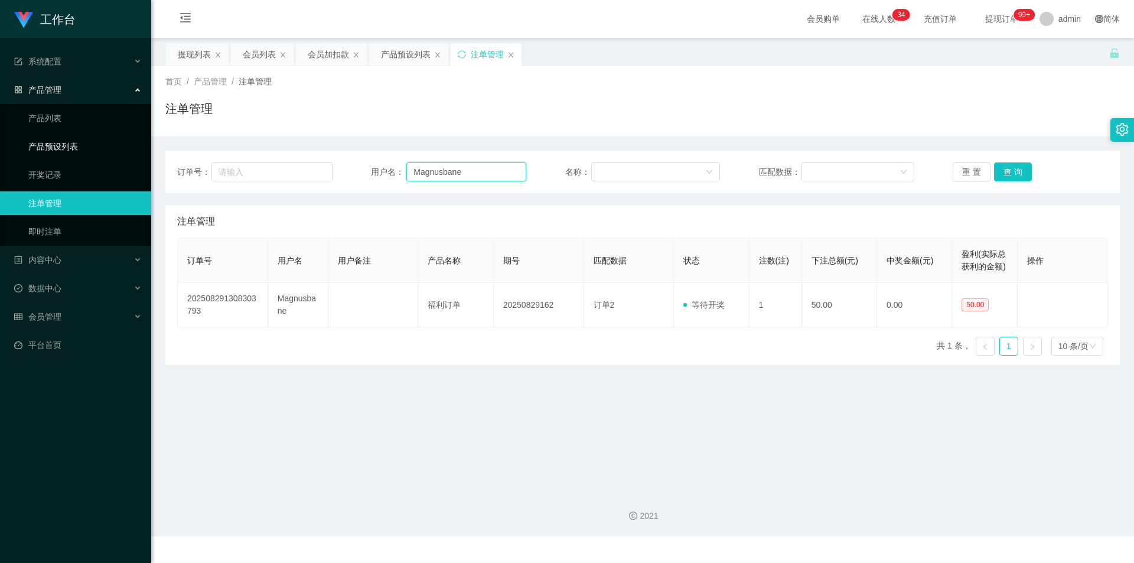
drag, startPoint x: 490, startPoint y: 178, endPoint x: 75, endPoint y: 149, distance: 416.2
click at [75, 149] on section "工作台 系统配置 系统配置列表 管理员列表 管理员分组 支付通道 产品管理 产品列表 产品预设列表 开奖记录 注单管理 即时注单 内容中心 站内信 公告列表 …" at bounding box center [567, 268] width 1134 height 536
click at [1014, 175] on button "查 询" at bounding box center [1013, 171] width 38 height 19
click at [683, 107] on div "注单管理" at bounding box center [642, 113] width 955 height 27
click at [324, 60] on div "会员加扣款" at bounding box center [328, 54] width 41 height 22
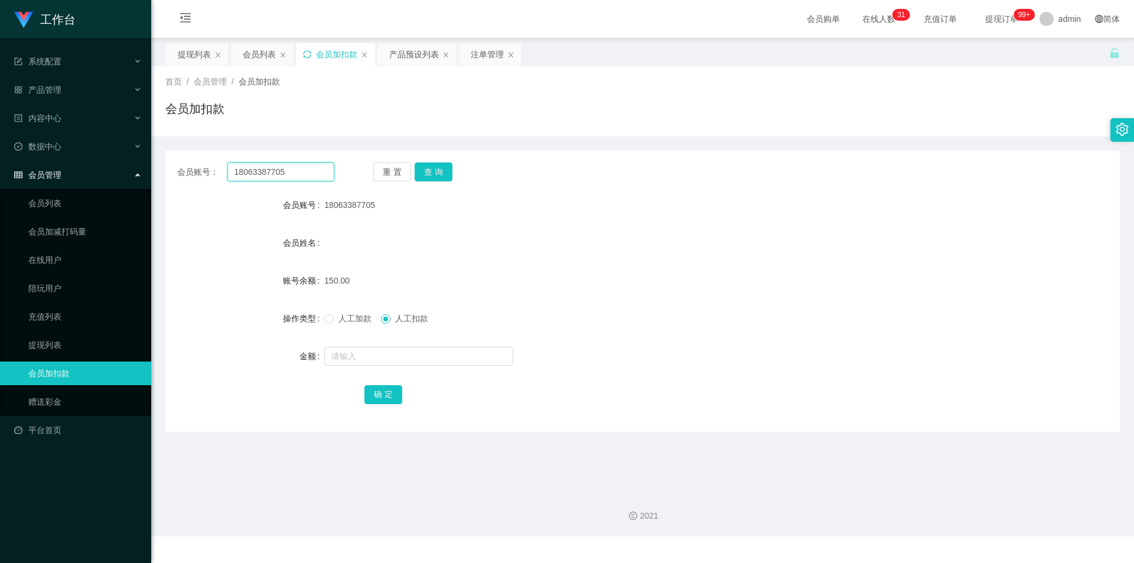
drag, startPoint x: 77, startPoint y: 163, endPoint x: 303, endPoint y: 161, distance: 226.2
click at [45, 162] on section "工作台 系统配置 系统配置列表 管理员列表 管理员分组 支付通道 产品管理 产品列表 产品预设列表 开奖记录 注单管理 即时注单 内容中心 站内信 公告列表 …" at bounding box center [567, 268] width 1134 height 536
paste input "Magnusbane"
type input "Magnusbane"
click at [442, 174] on button "查 询" at bounding box center [434, 171] width 38 height 19
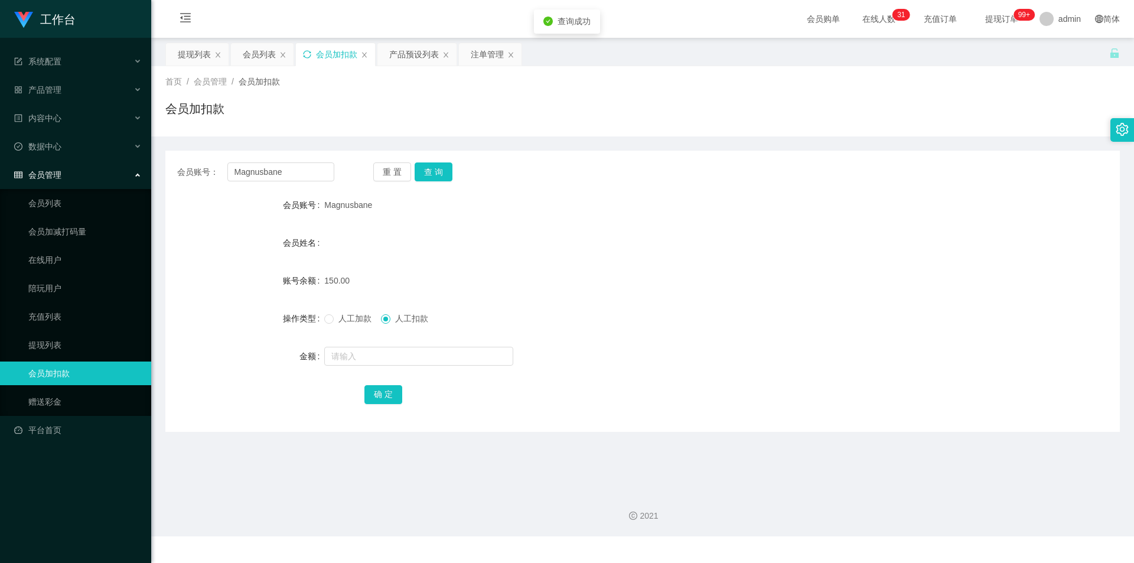
drag, startPoint x: 775, startPoint y: 113, endPoint x: 923, endPoint y: 108, distance: 148.3
click at [775, 113] on div "会员加扣款" at bounding box center [642, 113] width 955 height 27
click at [190, 56] on div "提现列表" at bounding box center [194, 54] width 33 height 22
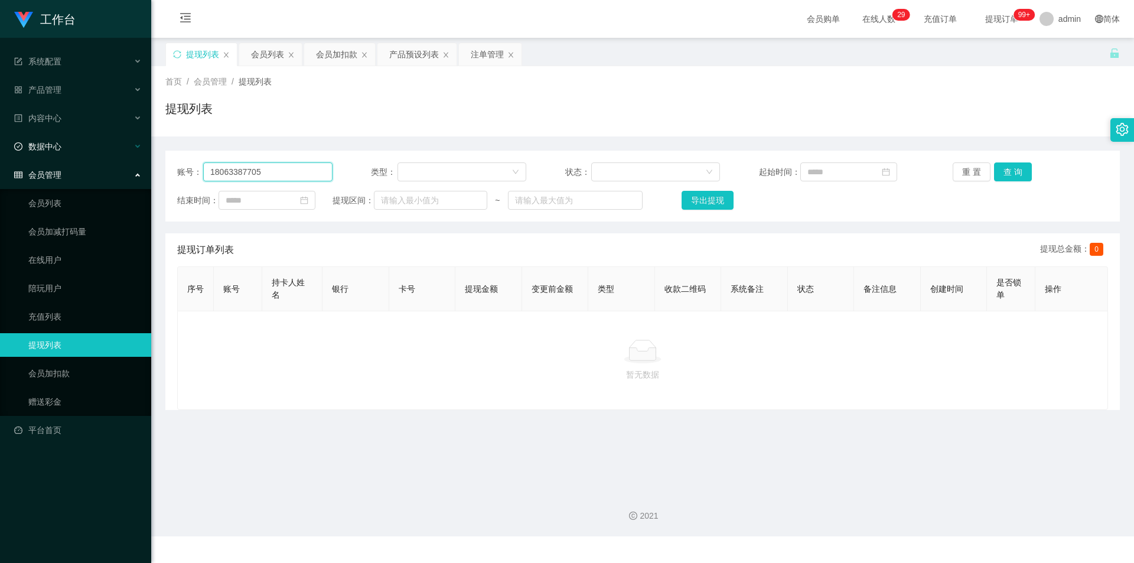
drag, startPoint x: 290, startPoint y: 177, endPoint x: 0, endPoint y: 155, distance: 290.8
click at [0, 155] on section "工作台 系统配置 系统配置列表 管理员列表 管理员分组 支付通道 产品管理 产品列表 产品预设列表 开奖记录 注单管理 即时注单 内容中心 站内信 公告列表 …" at bounding box center [567, 268] width 1134 height 536
paste input "Magnusbane"
type input "Magnusbane"
click at [1001, 172] on button "查 询" at bounding box center [1013, 171] width 38 height 19
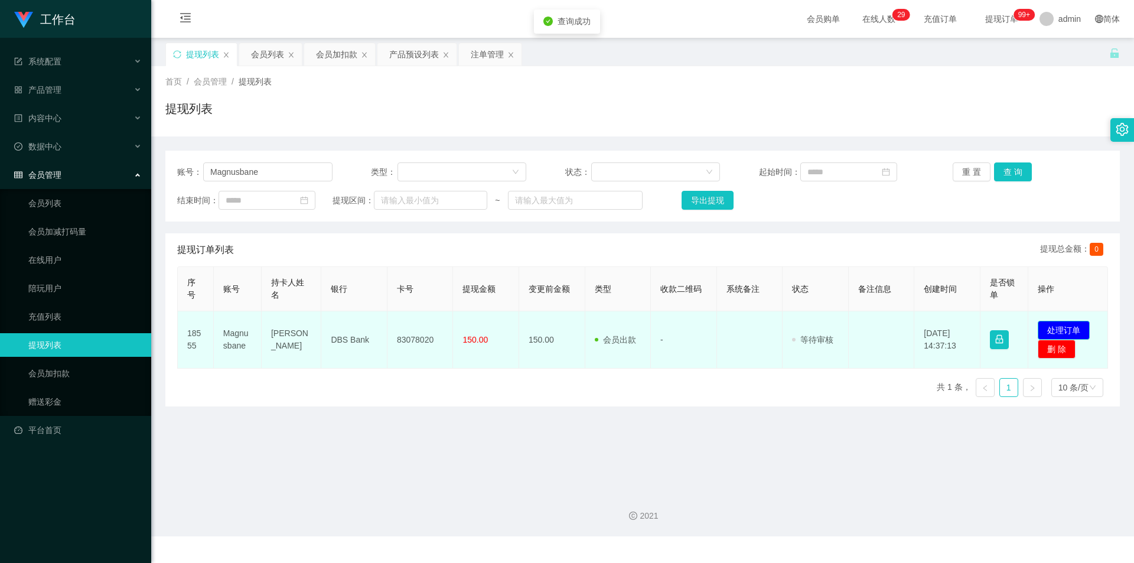
click at [1044, 330] on button "处理订单" at bounding box center [1064, 330] width 52 height 19
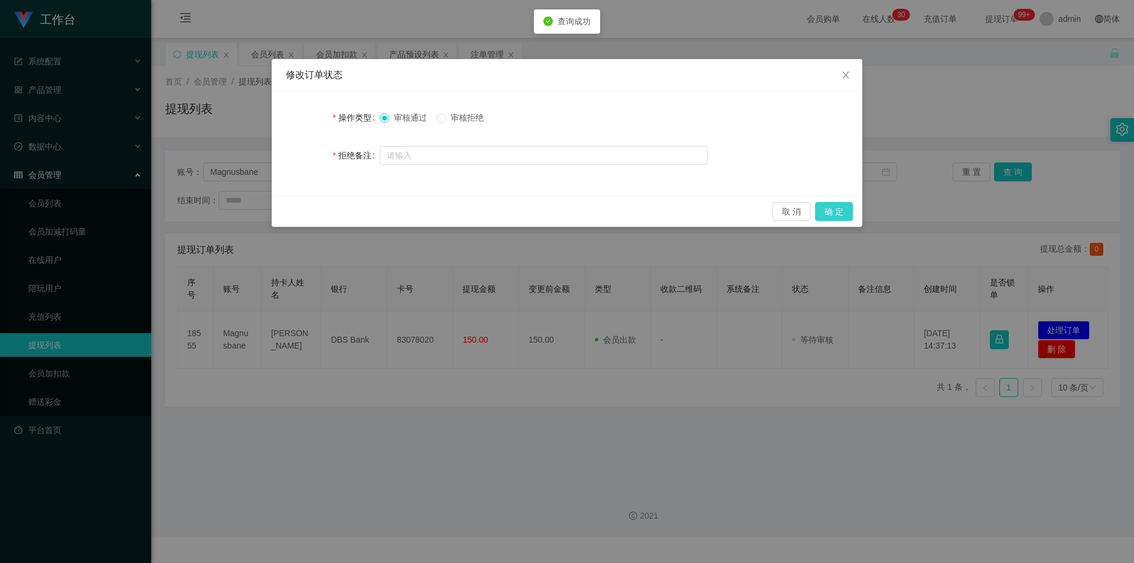
click at [830, 204] on button "确 定" at bounding box center [834, 211] width 38 height 19
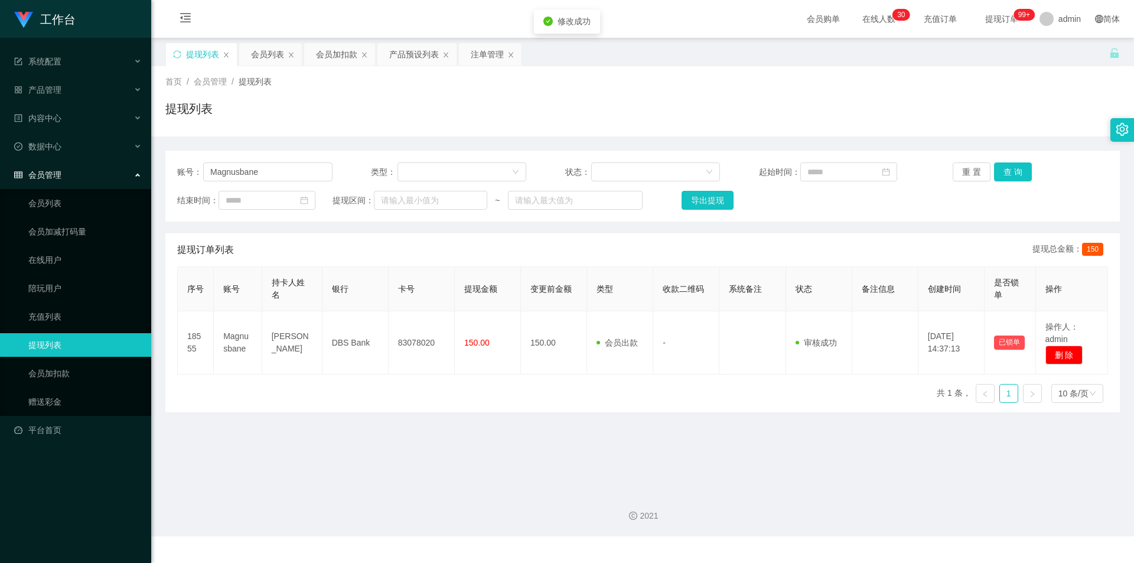
click at [939, 121] on div "提现列表" at bounding box center [642, 113] width 955 height 27
click at [395, 56] on div "产品预设列表" at bounding box center [414, 54] width 50 height 22
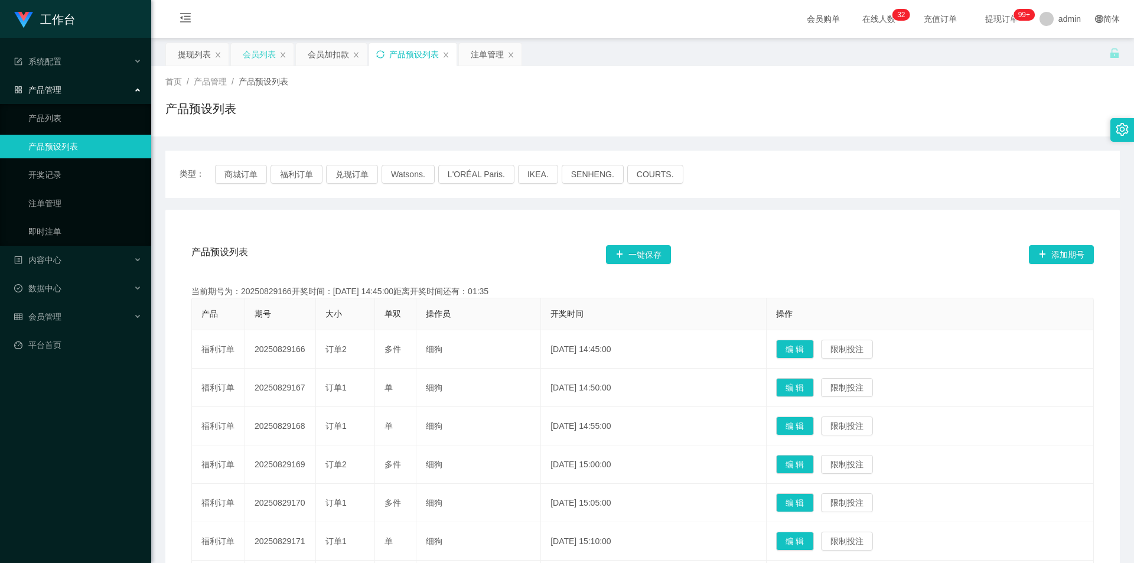
click at [256, 54] on div "会员列表" at bounding box center [259, 54] width 33 height 22
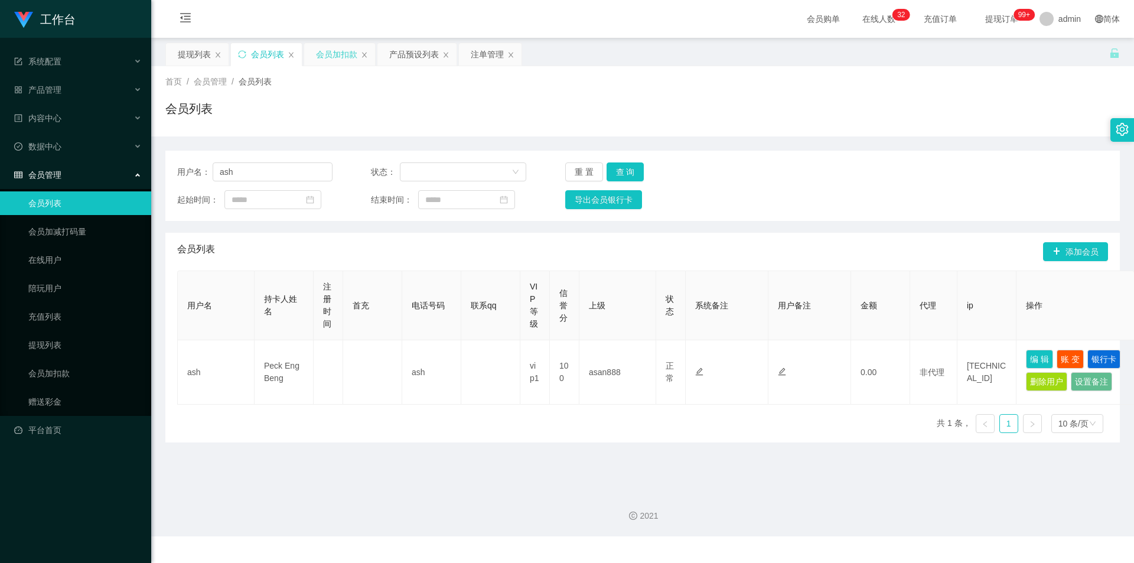
click at [331, 56] on div "会员加扣款" at bounding box center [336, 54] width 41 height 22
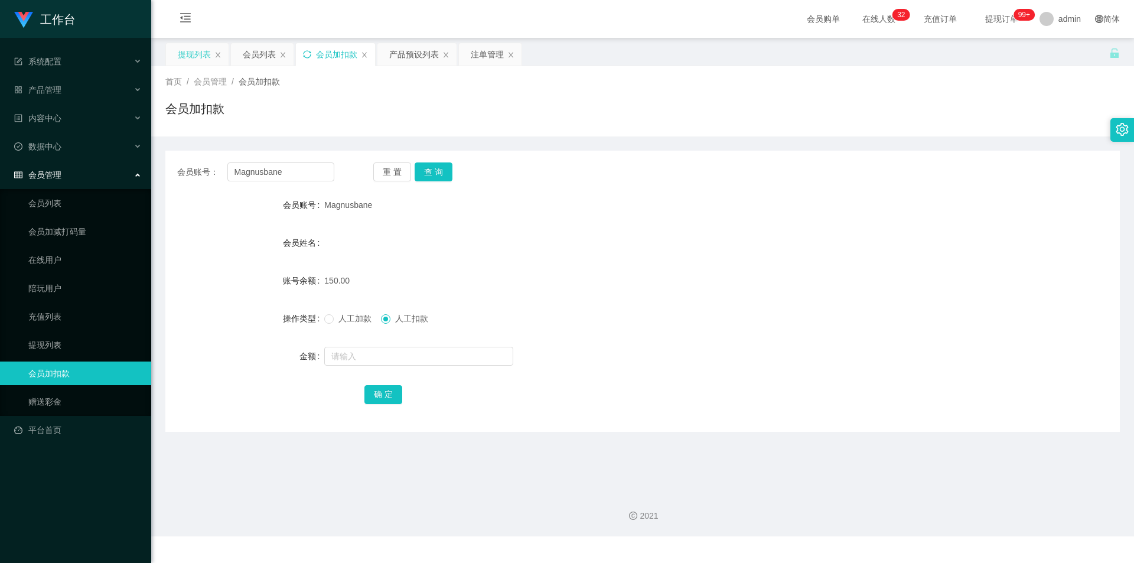
click at [174, 54] on div "提现列表" at bounding box center [197, 54] width 63 height 22
click at [200, 60] on div "提现列表" at bounding box center [194, 54] width 33 height 22
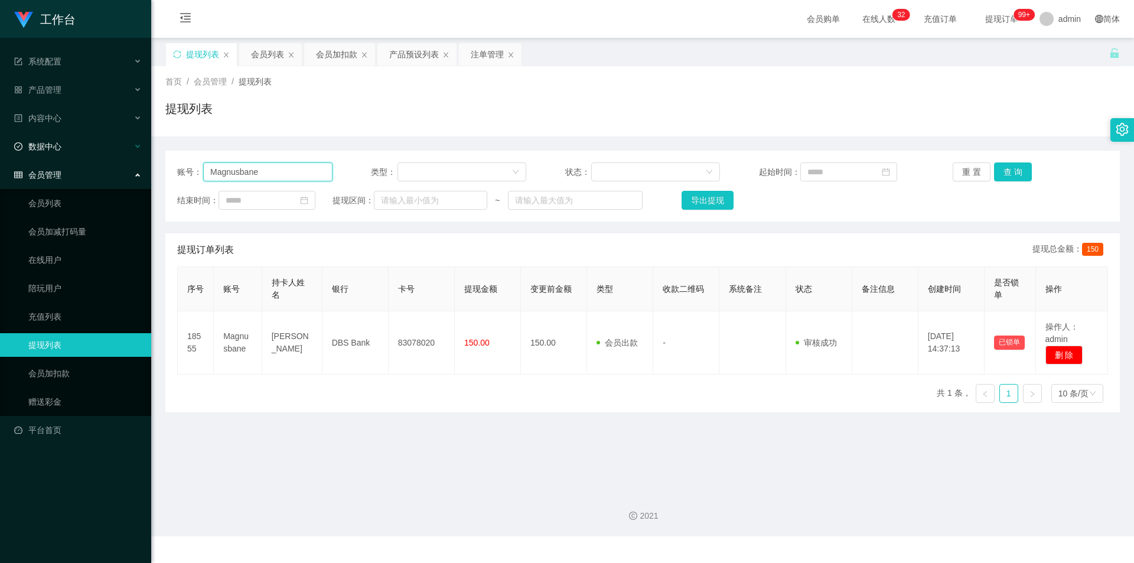
drag, startPoint x: 292, startPoint y: 171, endPoint x: 0, endPoint y: 148, distance: 293.3
click at [0, 148] on section "工作台 系统配置 系统配置列表 管理员列表 管理员分组 支付通道 产品管理 产品列表 产品预设列表 开奖记录 注单管理 即时注单 内容中心 站内信 公告列表 …" at bounding box center [567, 268] width 1134 height 536
paste input "18063387705"
type input "18063387705"
click at [1015, 168] on button "查 询" at bounding box center [1013, 171] width 38 height 19
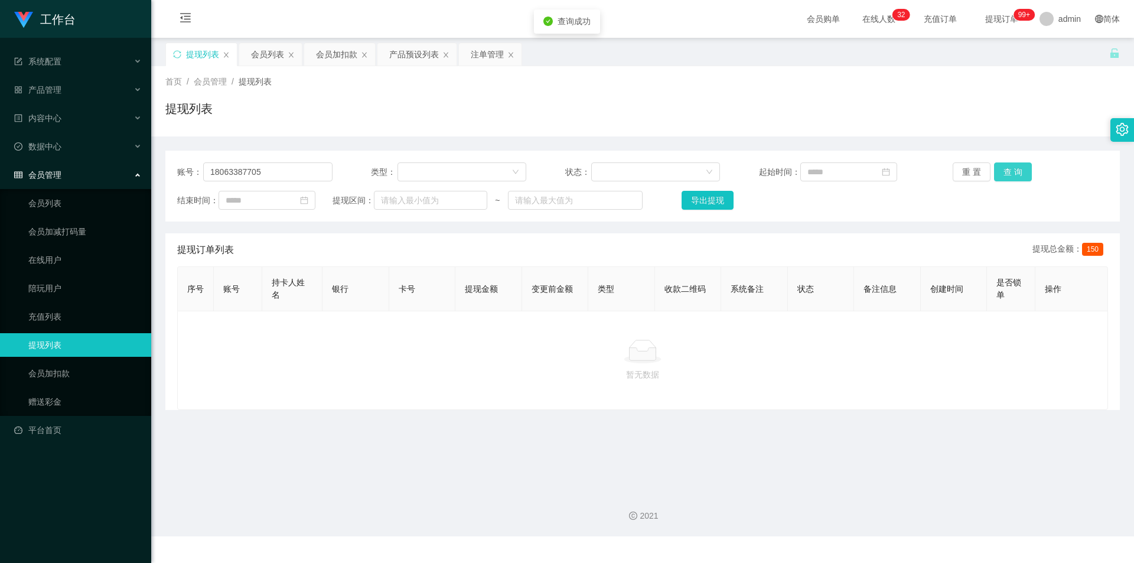
click at [1015, 168] on button "查 询" at bounding box center [1013, 171] width 38 height 19
click at [1016, 129] on div "首页 / 会员管理 / 提现列表 / 提现列表" at bounding box center [642, 101] width 983 height 70
drag, startPoint x: 823, startPoint y: 119, endPoint x: 672, endPoint y: 86, distance: 155.2
click at [824, 119] on div "提现列表" at bounding box center [642, 113] width 955 height 27
click at [331, 60] on div "会员加扣款" at bounding box center [336, 54] width 41 height 22
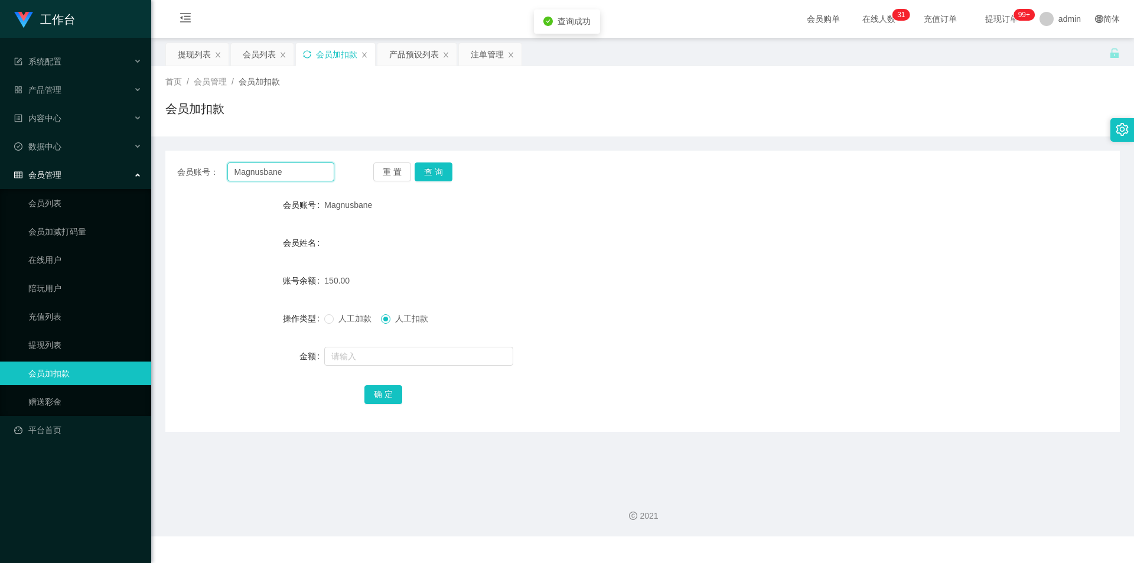
drag, startPoint x: 296, startPoint y: 172, endPoint x: 0, endPoint y: 167, distance: 296.0
click at [0, 167] on section "工作台 系统配置 系统配置列表 管理员列表 管理员分组 支付通道 产品管理 产品列表 产品预设列表 开奖记录 注单管理 即时注单 内容中心 站内信 公告列表 …" at bounding box center [567, 268] width 1134 height 536
paste input "18063387705"
type input "18063387705"
click at [456, 171] on div "重 置 查 询" at bounding box center [451, 171] width 157 height 19
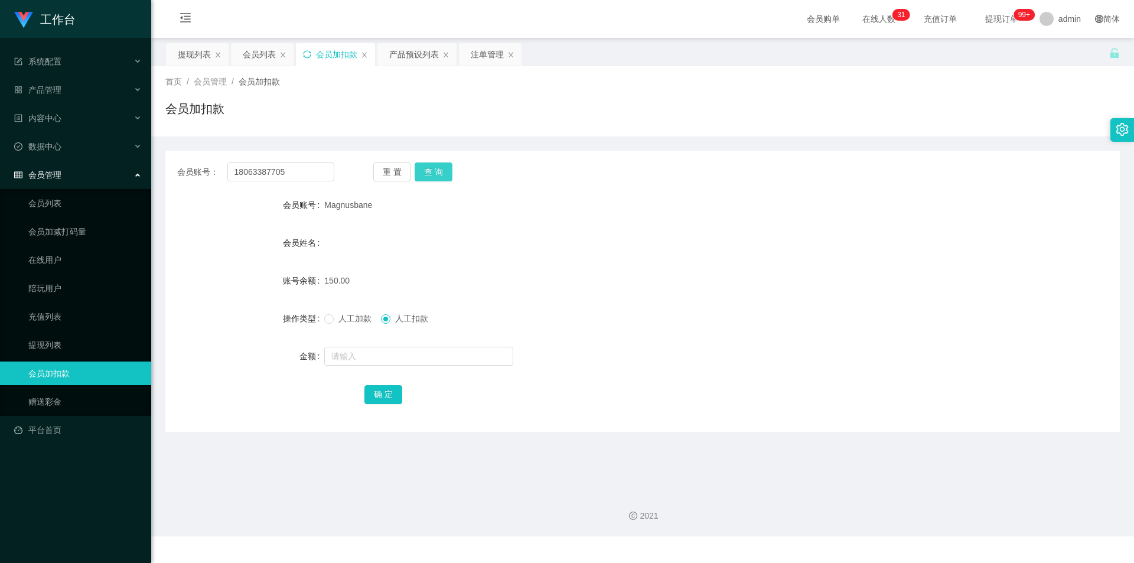
click at [437, 171] on button "查 询" at bounding box center [434, 171] width 38 height 19
click at [858, 112] on div "会员加扣款" at bounding box center [642, 113] width 955 height 27
click at [196, 54] on div "提现列表" at bounding box center [194, 54] width 33 height 22
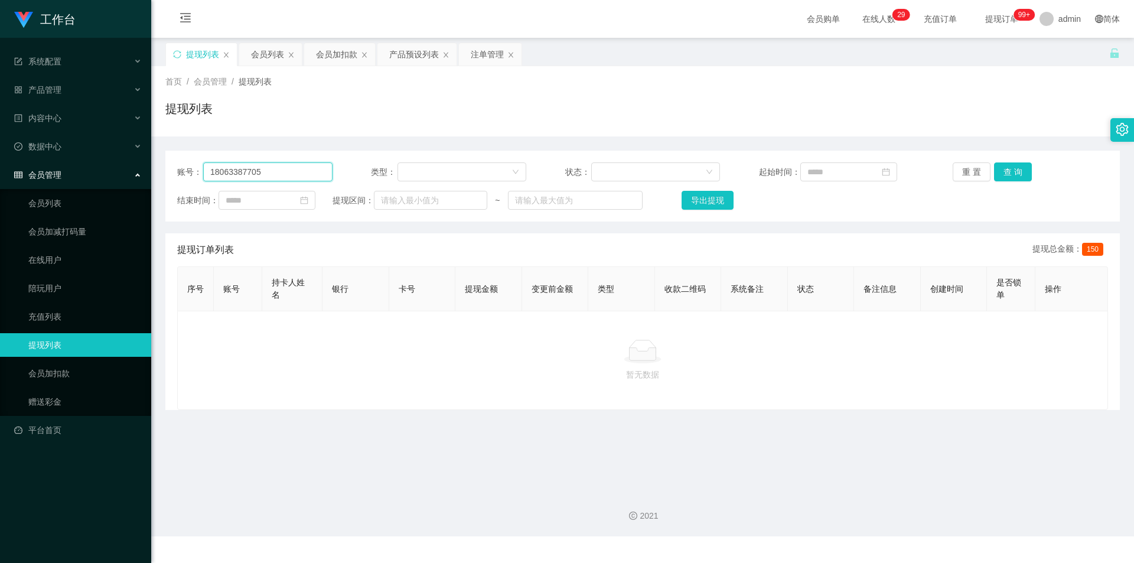
drag, startPoint x: 248, startPoint y: 180, endPoint x: 37, endPoint y: 171, distance: 211.7
click at [0, 171] on section "工作台 系统配置 系统配置列表 管理员列表 管理员分组 支付通道 产品管理 产品列表 产品预设列表 开奖记录 注单管理 即时注单 内容中心 站内信 公告列表 …" at bounding box center [567, 268] width 1134 height 536
click at [1008, 172] on button "查 询" at bounding box center [1013, 171] width 38 height 19
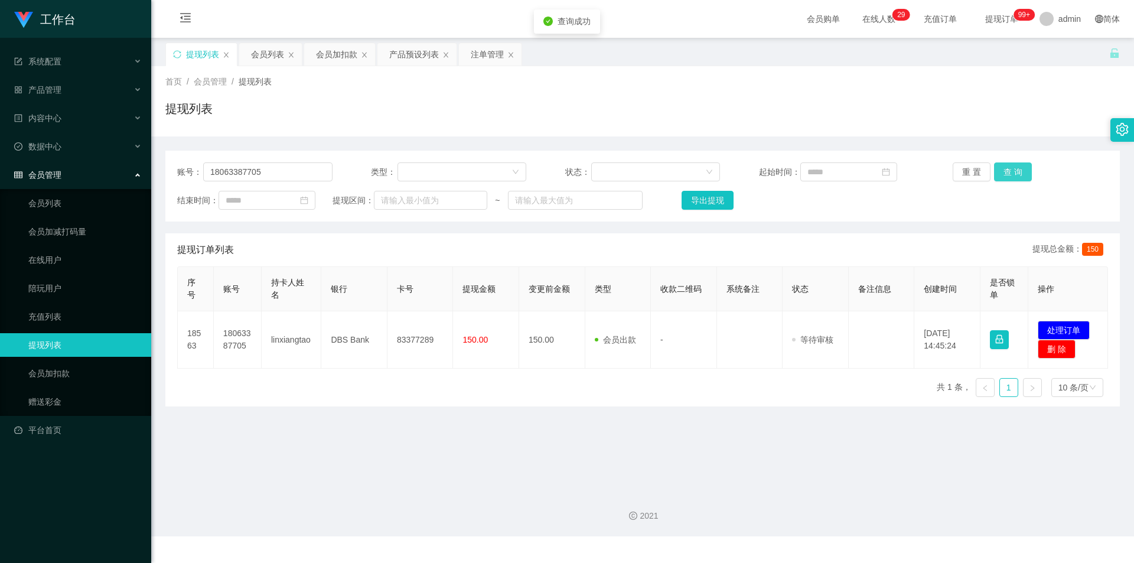
click at [1008, 172] on button "查 询" at bounding box center [1013, 171] width 38 height 19
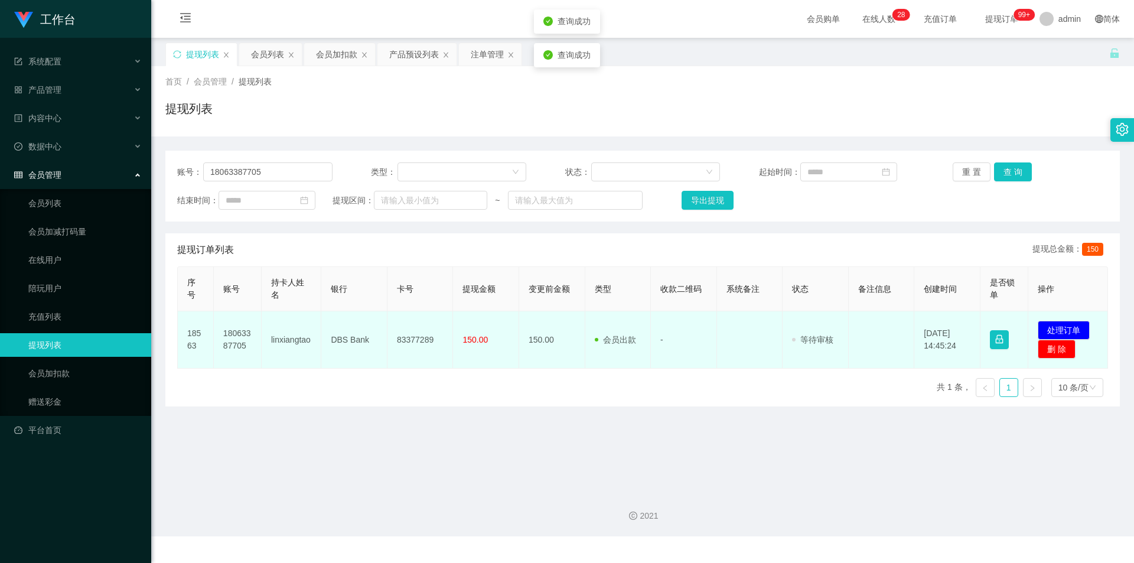
click at [412, 343] on td "83377289" at bounding box center [420, 339] width 66 height 57
copy td "83377289"
click at [1066, 323] on button "处理订单" at bounding box center [1064, 330] width 52 height 19
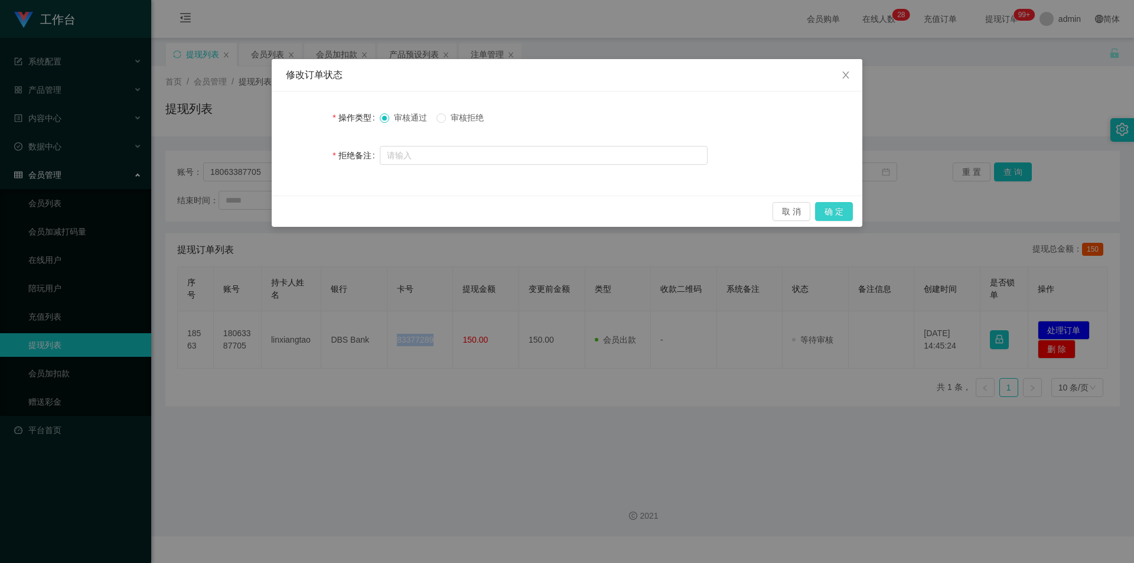
click at [835, 208] on button "确 定" at bounding box center [834, 211] width 38 height 19
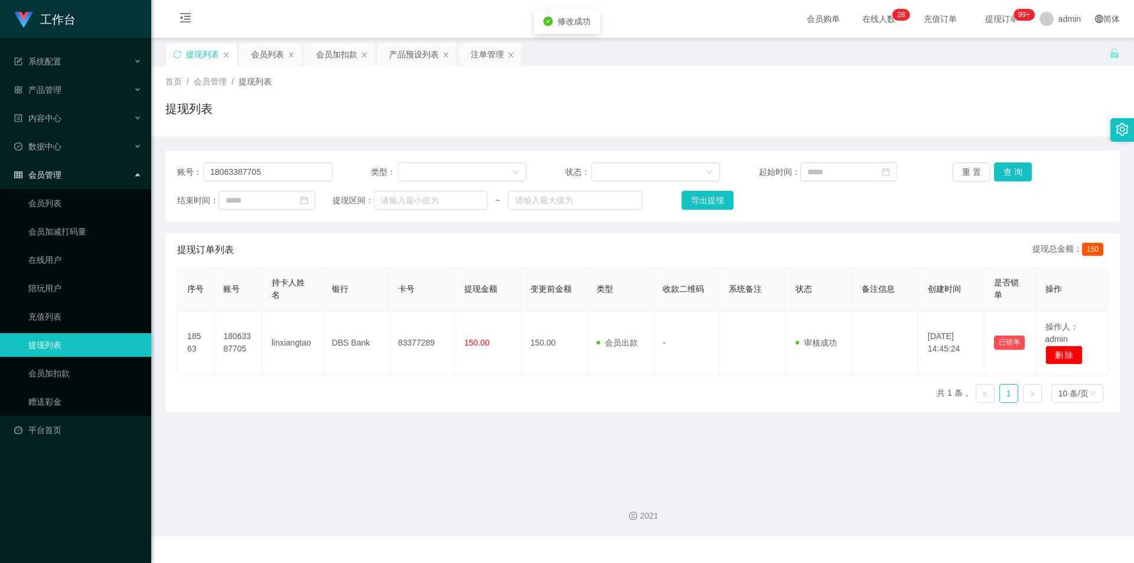
click at [1016, 75] on div "首页 / 会员管理 / 提现列表 / 提现列表" at bounding box center [642, 101] width 983 height 70
click at [486, 119] on div "提现列表" at bounding box center [642, 113] width 955 height 27
drag, startPoint x: 695, startPoint y: 86, endPoint x: 856, endPoint y: 18, distance: 174.4
click at [696, 86] on div "首页 / 会员管理 / 提现列表 /" at bounding box center [642, 82] width 955 height 12
click at [18, 164] on section "工作台 系统配置 系统配置列表 管理员列表 管理员分组 支付通道 产品管理 产品列表 产品预设列表 开奖记录 注单管理 即时注单 内容中心 站内信 公告列表 …" at bounding box center [567, 268] width 1134 height 536
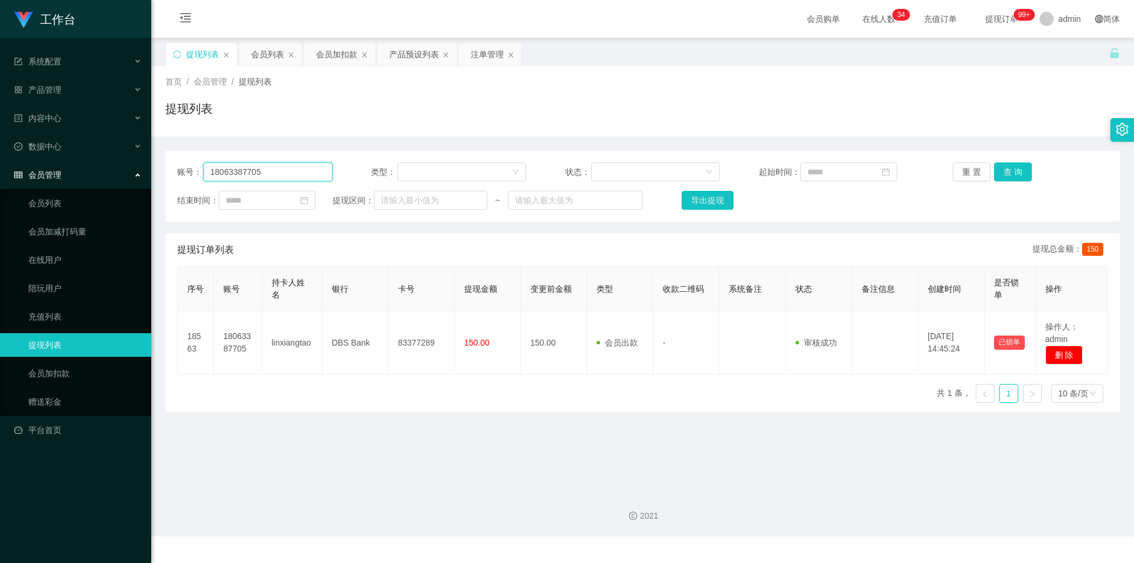
paste input "Magnusbane"
type input "Magnusbane"
click at [330, 49] on div "会员加扣款" at bounding box center [336, 54] width 41 height 22
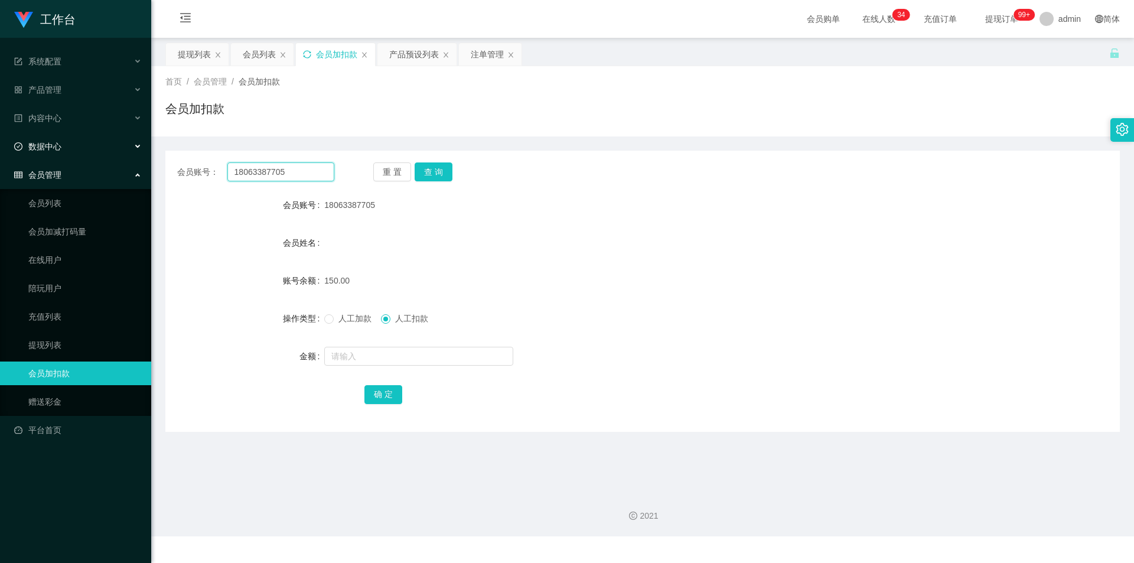
drag, startPoint x: 297, startPoint y: 172, endPoint x: 0, endPoint y: 144, distance: 298.4
click at [0, 144] on section "工作台 系统配置 系统配置列表 管理员列表 管理员分组 支付通道 产品管理 产品列表 产品预设列表 开奖记录 注单管理 即时注单 内容中心 站内信 公告列表 …" at bounding box center [567, 268] width 1134 height 536
paste input "Magnusbane"
type input "Magnusbane"
click at [440, 167] on button "查 询" at bounding box center [434, 171] width 38 height 19
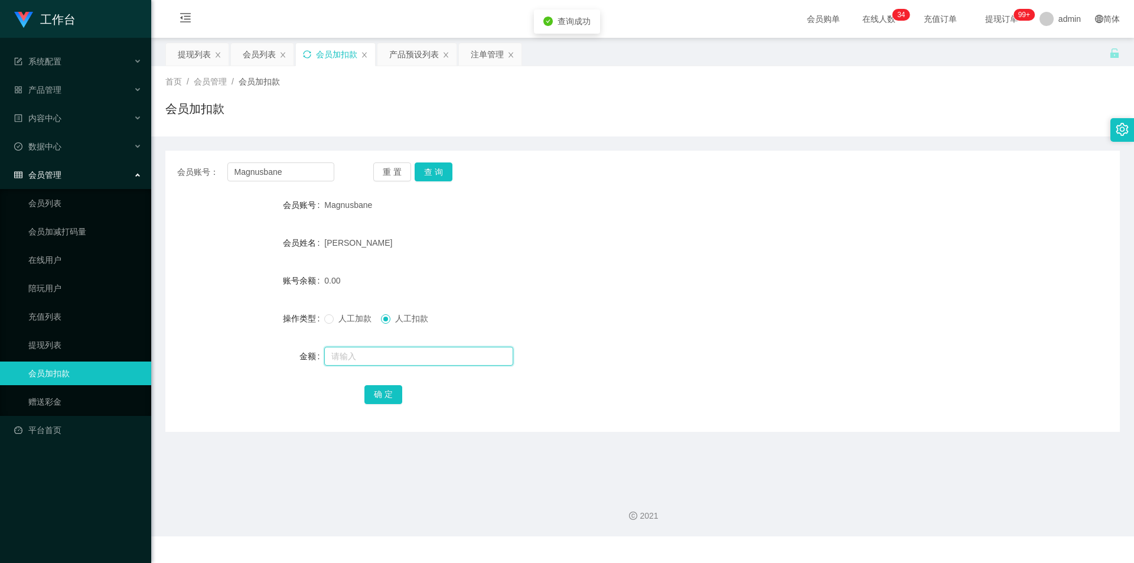
click at [345, 359] on input "text" at bounding box center [418, 356] width 189 height 19
click at [320, 319] on label "操作类型" at bounding box center [303, 318] width 41 height 9
click at [332, 348] on input "text" at bounding box center [418, 356] width 189 height 19
type input "100"
click at [380, 387] on button "确 定" at bounding box center [383, 394] width 38 height 19
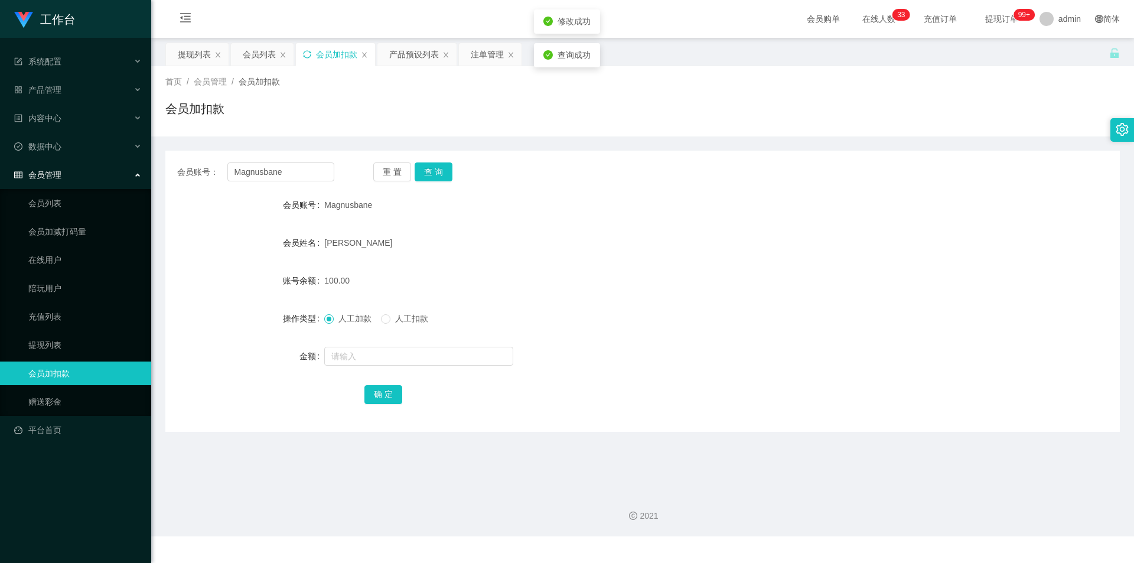
click at [749, 216] on div "Magnusbane" at bounding box center [602, 205] width 557 height 24
drag, startPoint x: 0, startPoint y: 132, endPoint x: 0, endPoint y: 120, distance: 11.2
click at [0, 120] on section "工作台 系统配置 系统配置列表 管理员列表 管理员分组 支付通道 产品管理 产品列表 产品预设列表 开奖记录 注单管理 即时注单 内容中心 站内信 公告列表 …" at bounding box center [567, 268] width 1134 height 536
paste input "18063387705"
type input "18063387705"
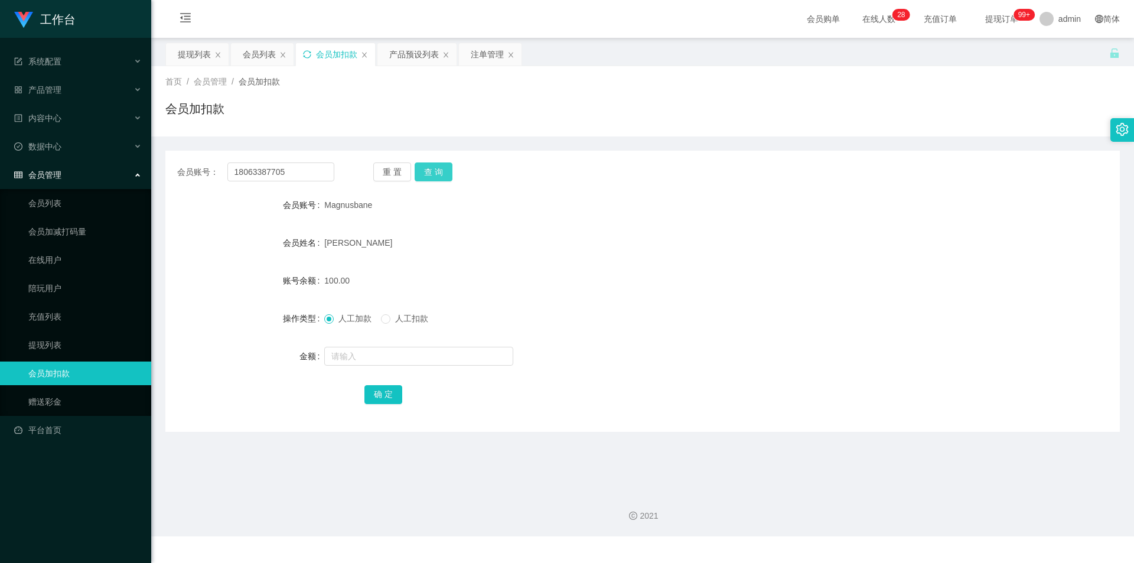
click at [442, 176] on button "查 询" at bounding box center [434, 171] width 38 height 19
click at [344, 354] on input "text" at bounding box center [418, 356] width 189 height 19
type input "100"
click at [381, 398] on button "确 定" at bounding box center [383, 394] width 38 height 19
click at [736, 288] on div "100.00" at bounding box center [602, 281] width 557 height 24
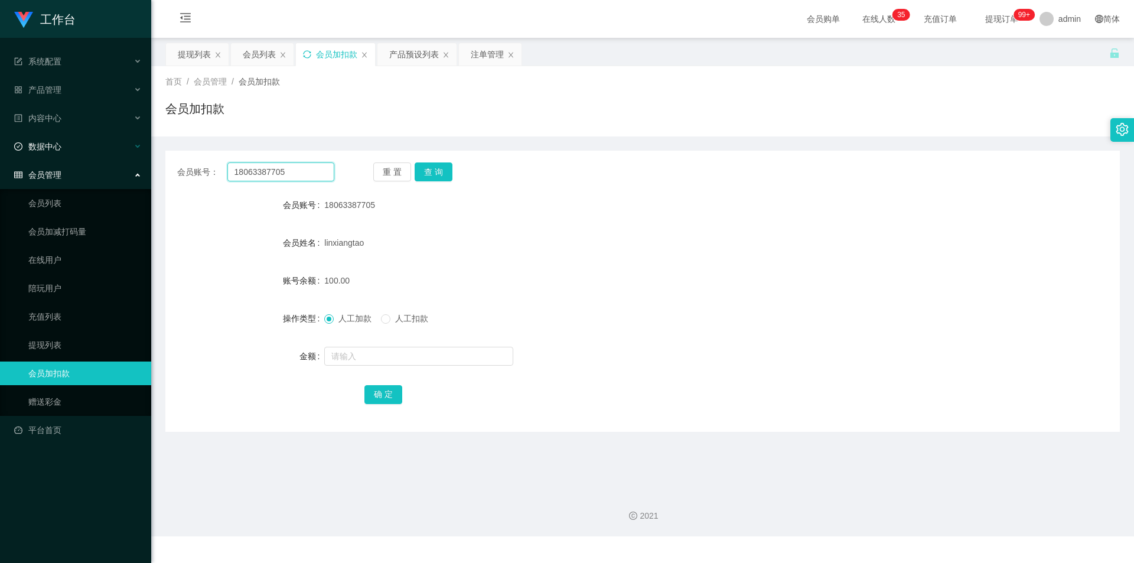
drag, startPoint x: 301, startPoint y: 176, endPoint x: 24, endPoint y: 143, distance: 278.4
click at [0, 145] on section "工作台 系统配置 系统配置列表 管理员列表 管理员分组 支付通道 产品管理 产品列表 产品预设列表 开奖记录 注单管理 即时注单 内容中心 站内信 公告列表 …" at bounding box center [567, 268] width 1134 height 536
click at [428, 171] on button "查 询" at bounding box center [434, 171] width 38 height 19
